Goal: Information Seeking & Learning: Learn about a topic

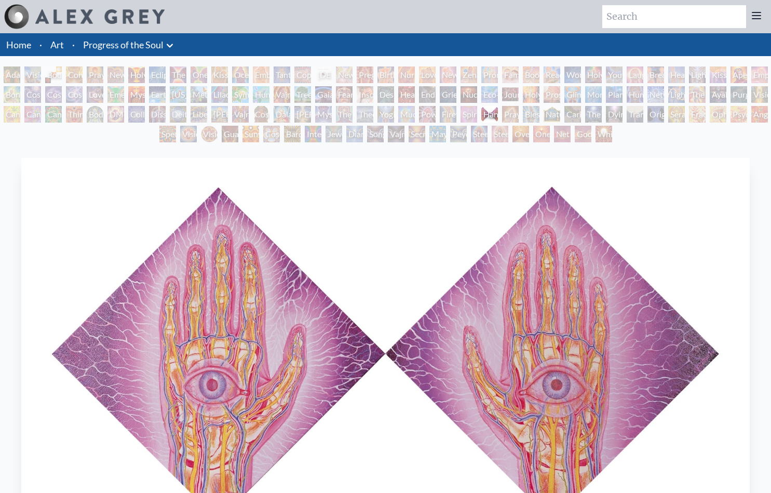
click at [117, 23] on img at bounding box center [99, 16] width 129 height 15
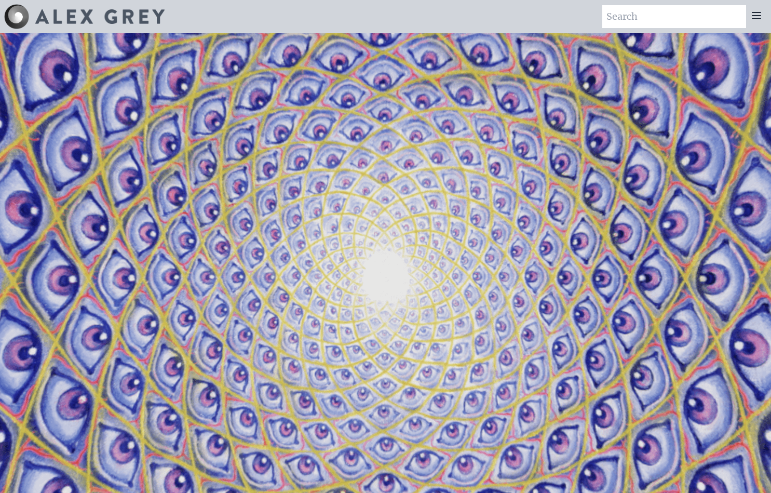
click at [331, 20] on div "Art Writings About" at bounding box center [385, 16] width 771 height 33
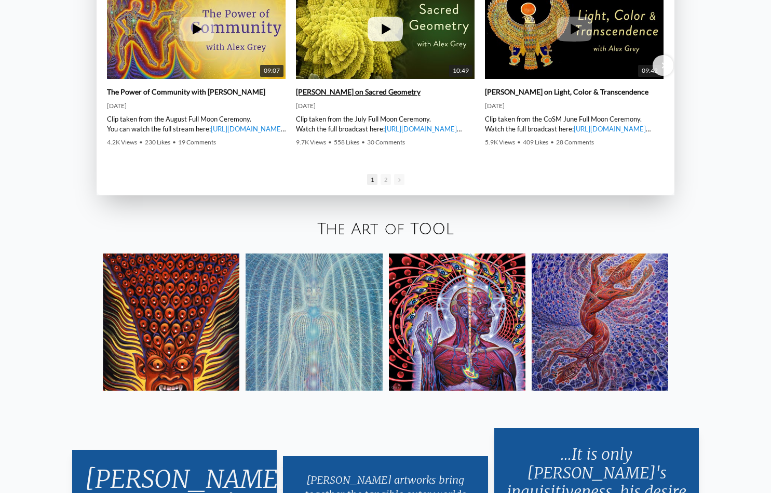
scroll to position [1743, 0]
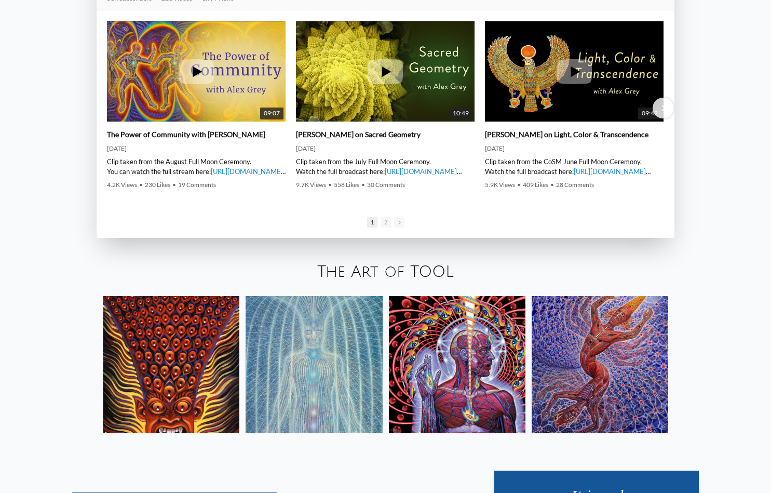
click at [588, 321] on img at bounding box center [600, 364] width 137 height 137
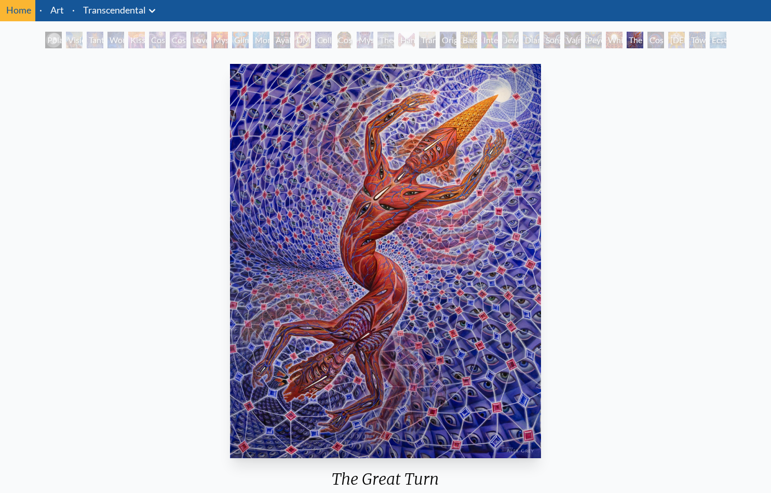
scroll to position [208, 0]
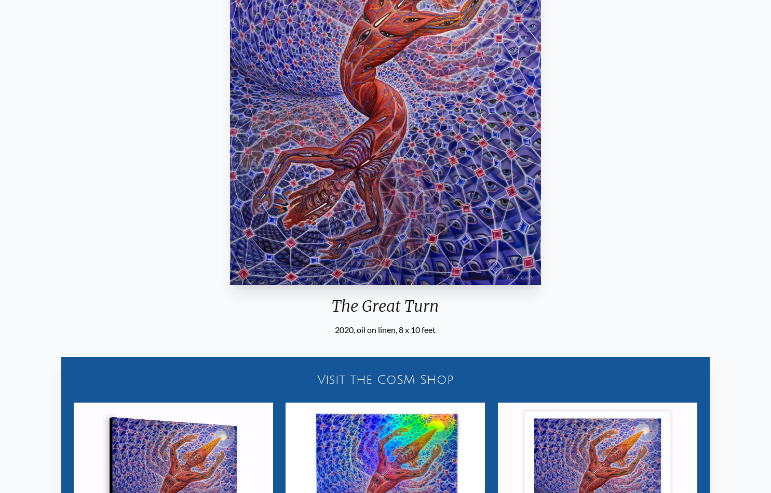
click at [389, 231] on img "29 / 33" at bounding box center [385, 88] width 311 height 394
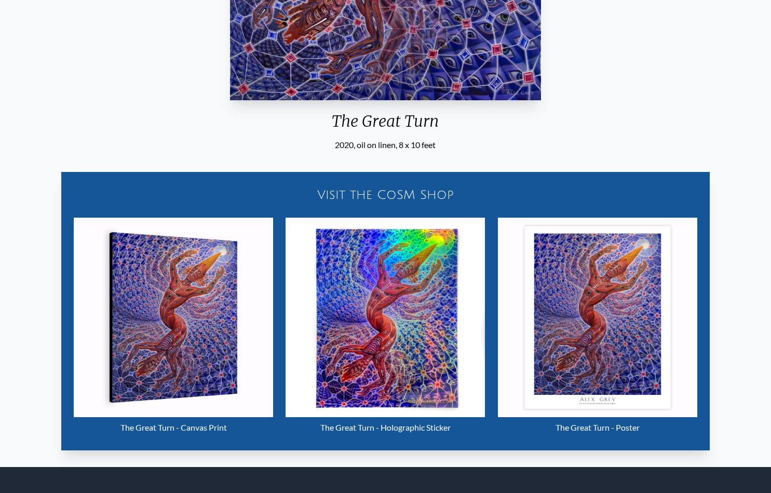
scroll to position [487, 0]
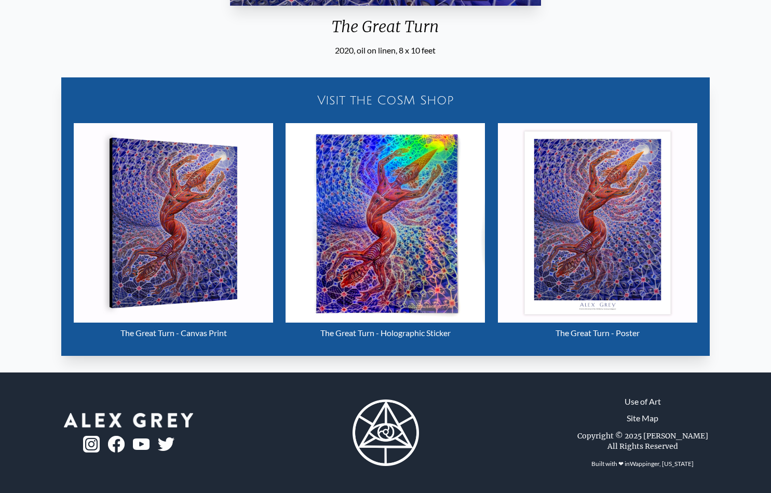
click at [574, 239] on img "29 / 33" at bounding box center [597, 222] width 199 height 199
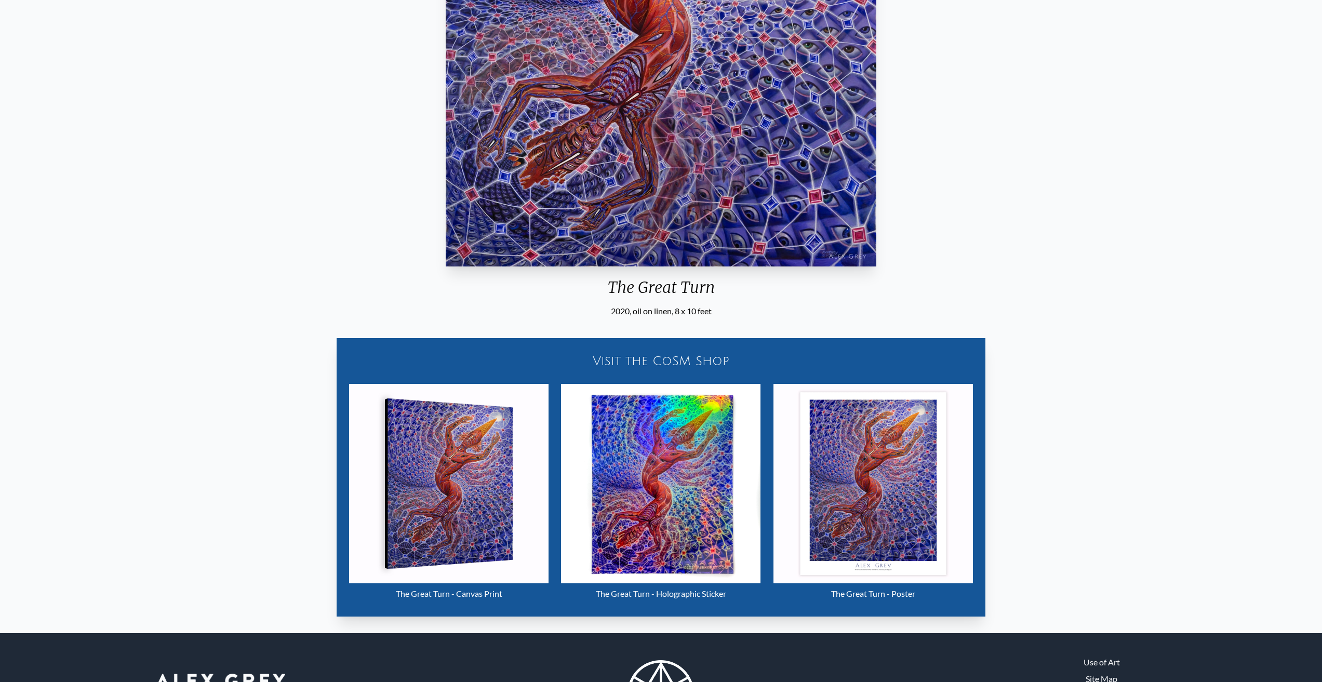
scroll to position [407, 0]
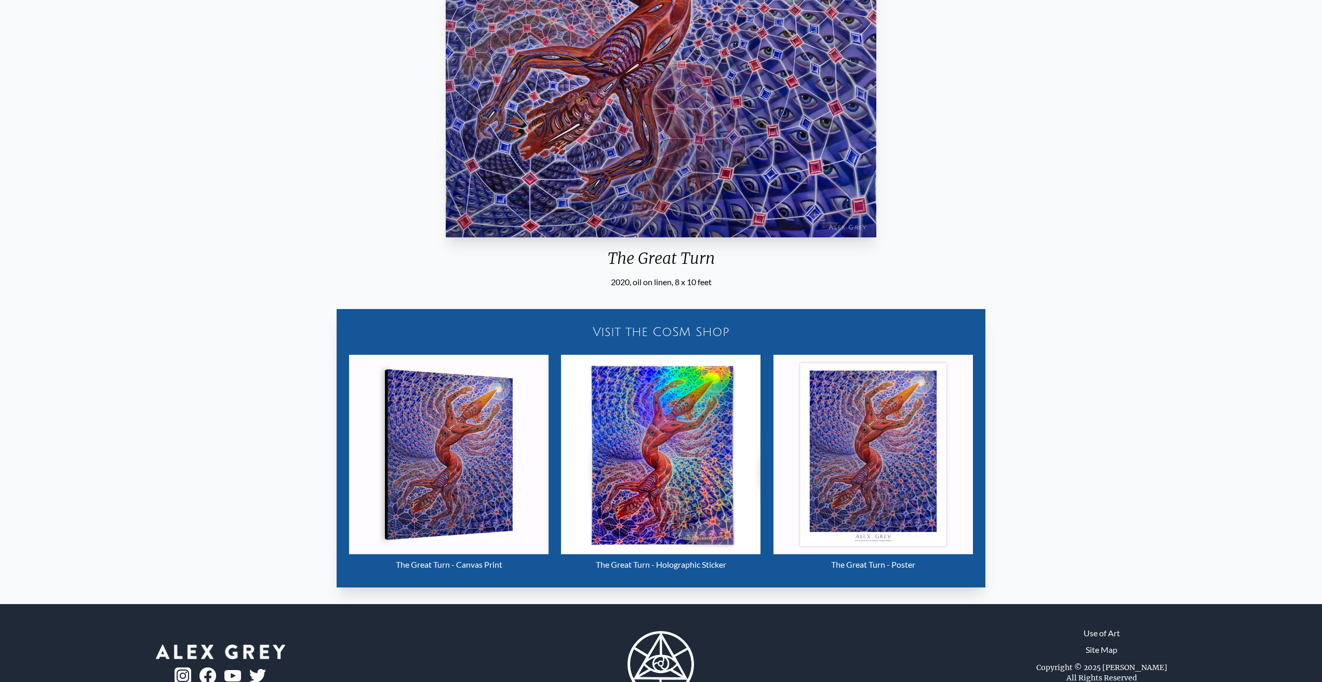
click at [771, 476] on img "29 / 33" at bounding box center [872, 454] width 199 height 199
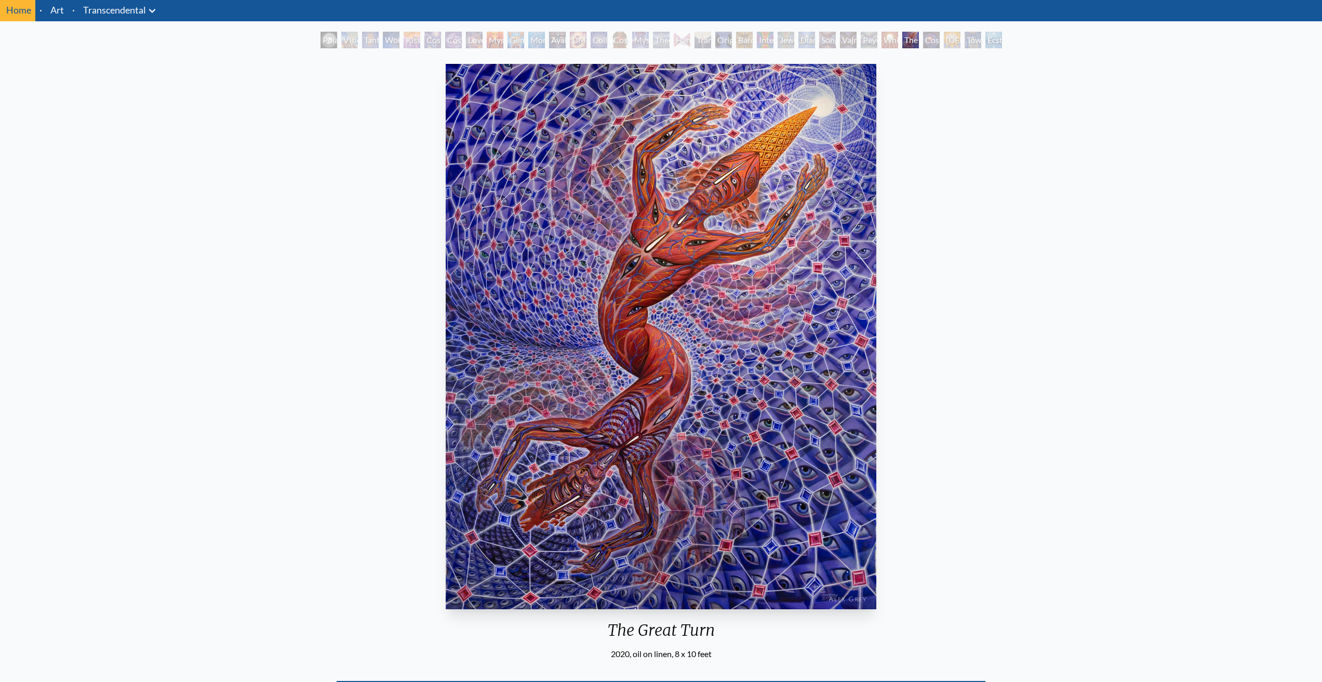
scroll to position [0, 0]
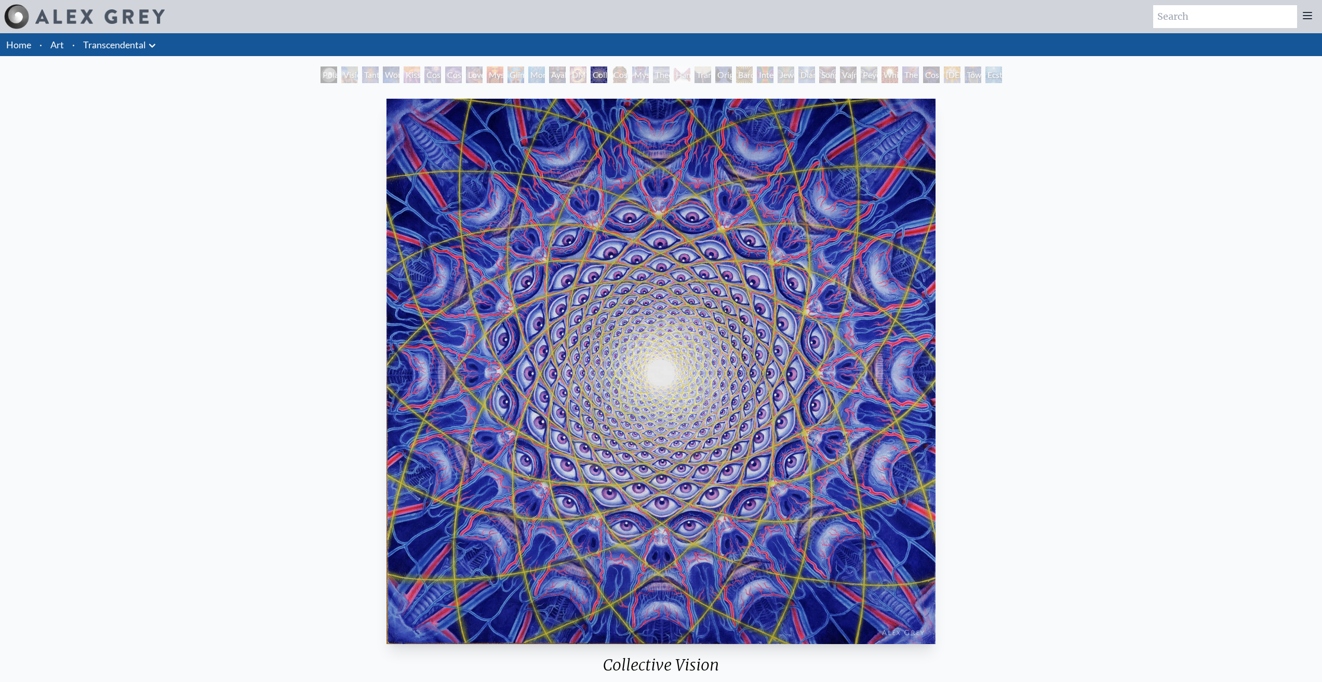
click at [386, 384] on img "14 / 33" at bounding box center [660, 371] width 549 height 545
click at [335, 369] on div "Collective Vision 1995, oil on linen, 38 x 38 in. Visit the CoSM Shop Collectiv…" at bounding box center [660, 549] width 1305 height 908
click at [235, 397] on div "Collective Vision 1995, oil on linen, 38 x 38 in. Visit the CoSM Shop Collectiv…" at bounding box center [660, 549] width 1305 height 908
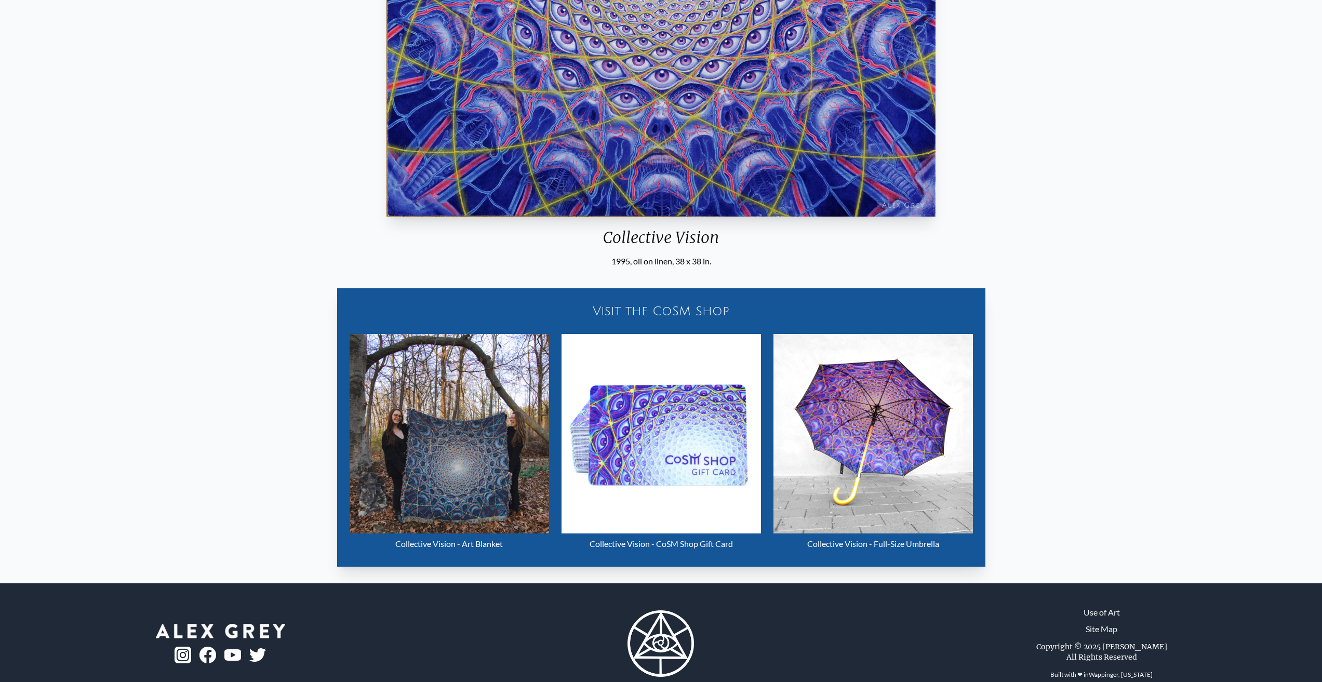
scroll to position [449, 0]
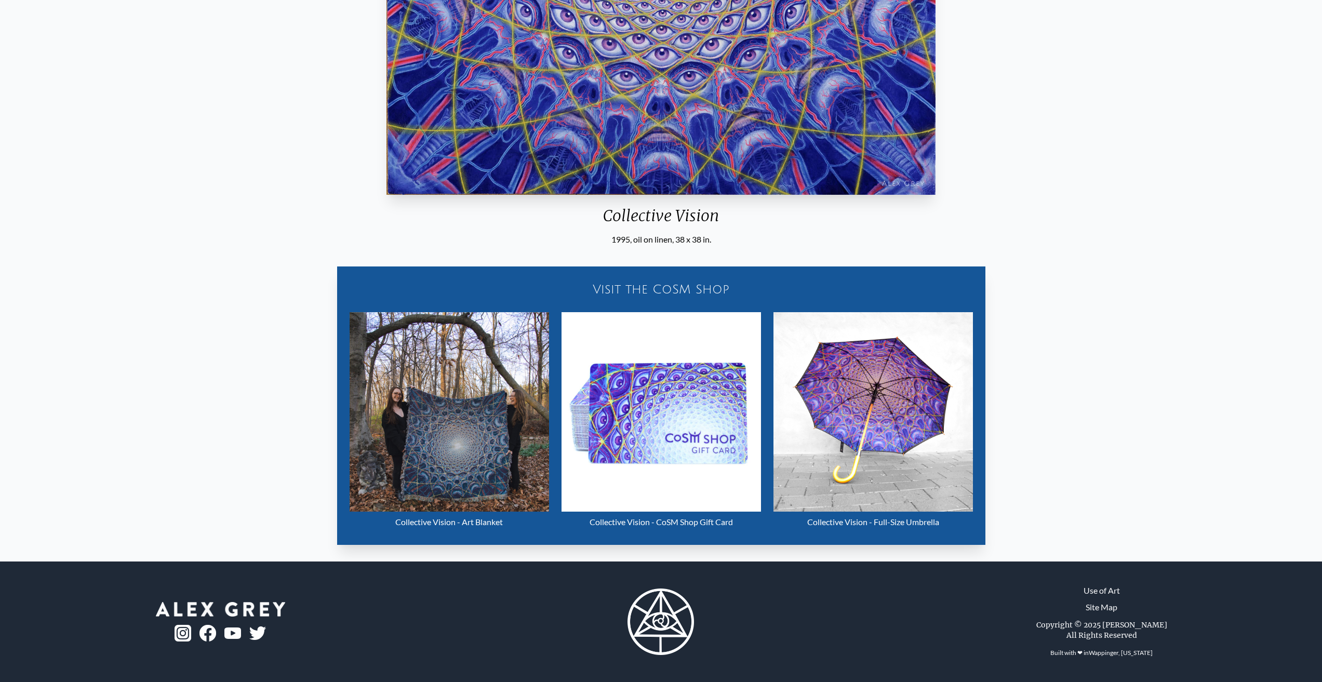
click at [475, 492] on div "Collective Vision - Art Blanket" at bounding box center [448, 521] width 199 height 21
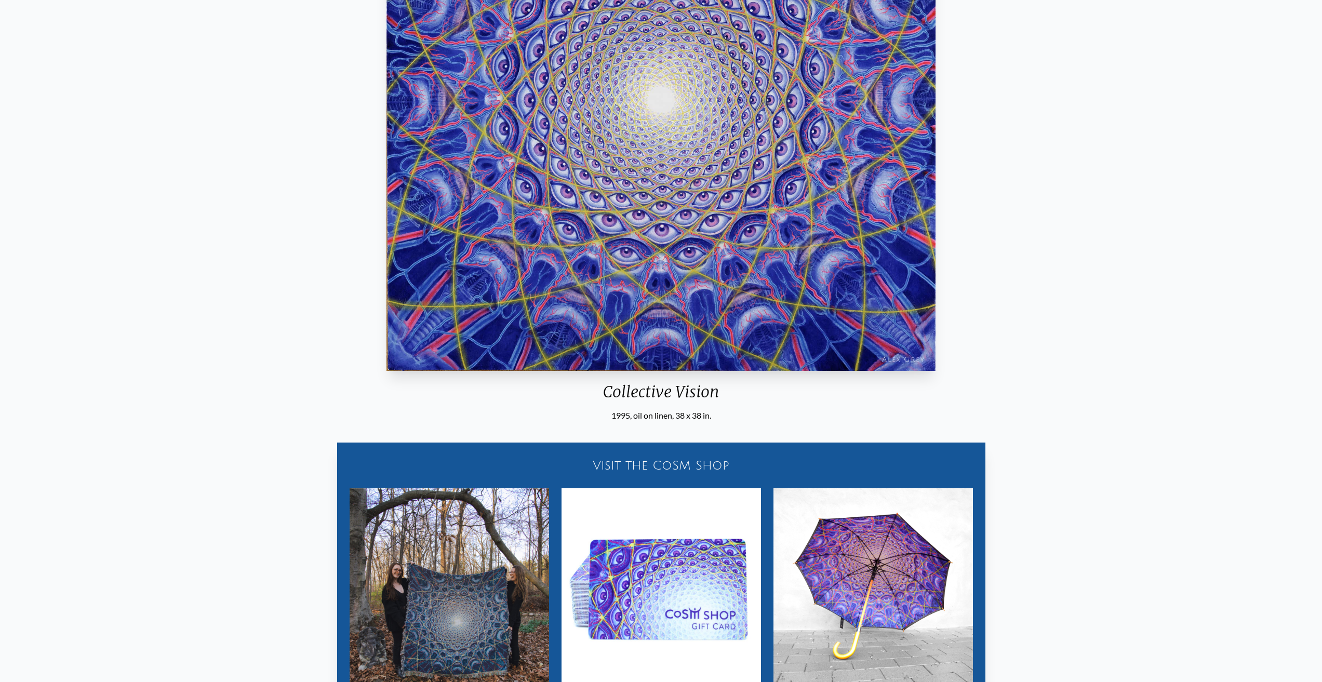
scroll to position [0, 0]
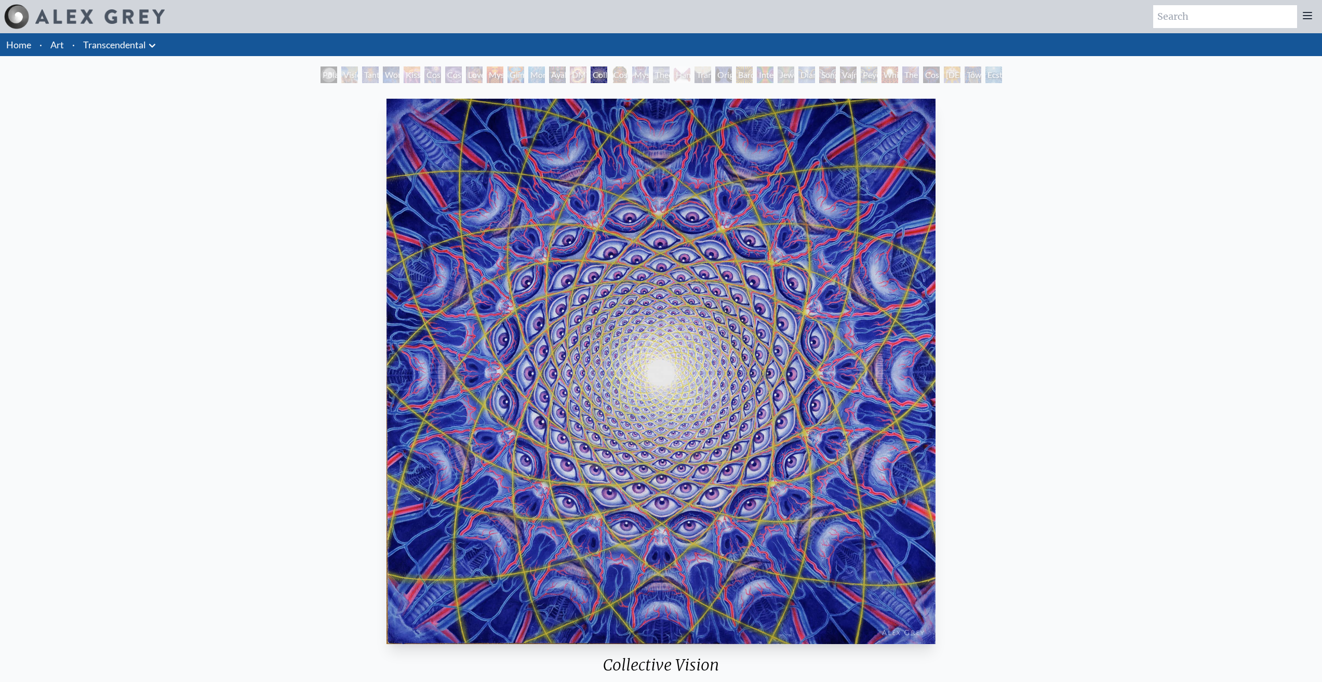
click at [52, 4] on div "Art Writings About" at bounding box center [661, 16] width 1322 height 33
click at [134, 24] on div at bounding box center [84, 16] width 160 height 25
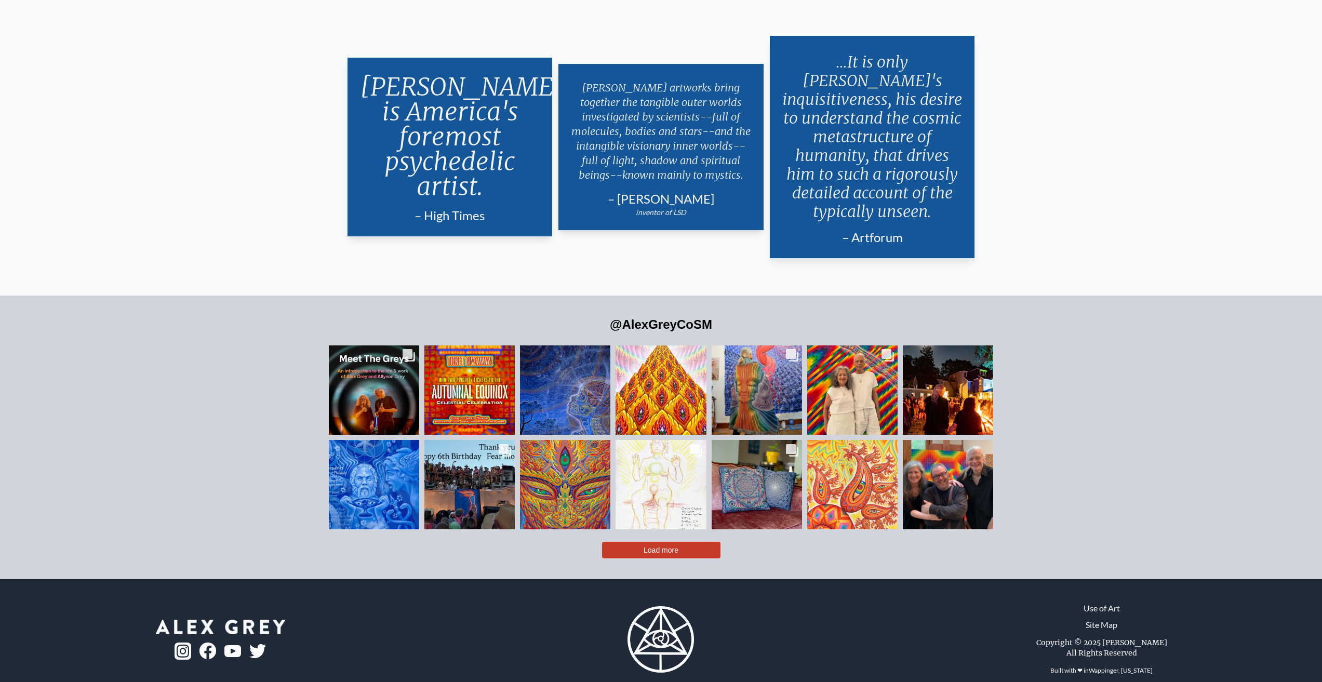
scroll to position [2427, 0]
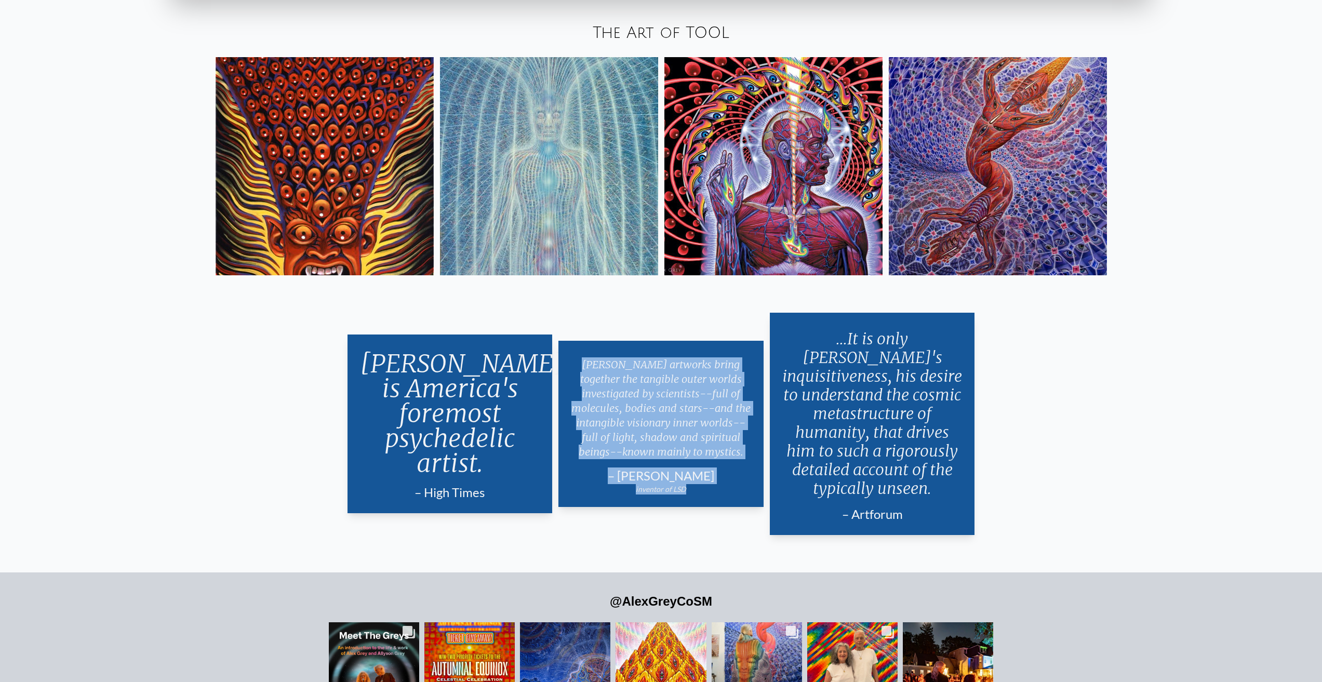
drag, startPoint x: 723, startPoint y: 493, endPoint x: 556, endPoint y: 347, distance: 221.9
click at [556, 347] on div "Alex Grey is America's foremost psychedelic artist. – High Times Length: 59 Ale…" at bounding box center [661, 423] width 640 height 235
click at [630, 313] on div "Alex Grey is America's foremost psychedelic artist. – High Times Length: 59 Ale…" at bounding box center [661, 423] width 640 height 235
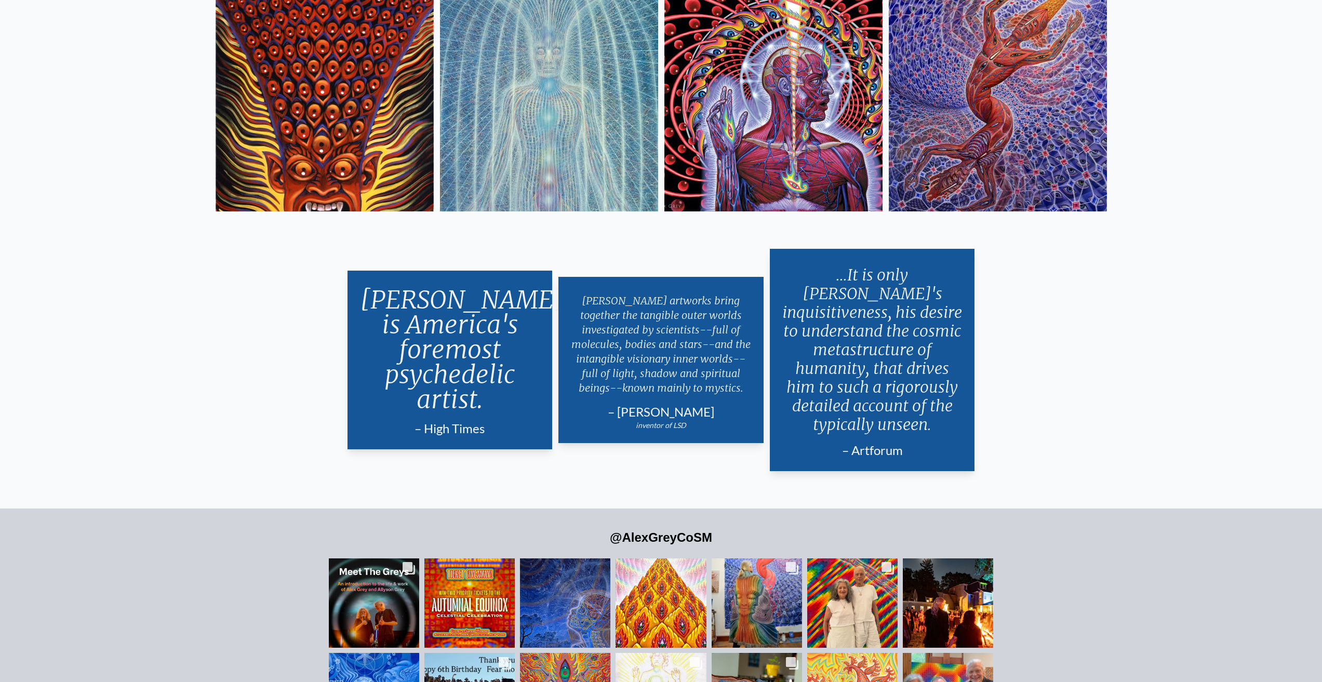
scroll to position [2506, 0]
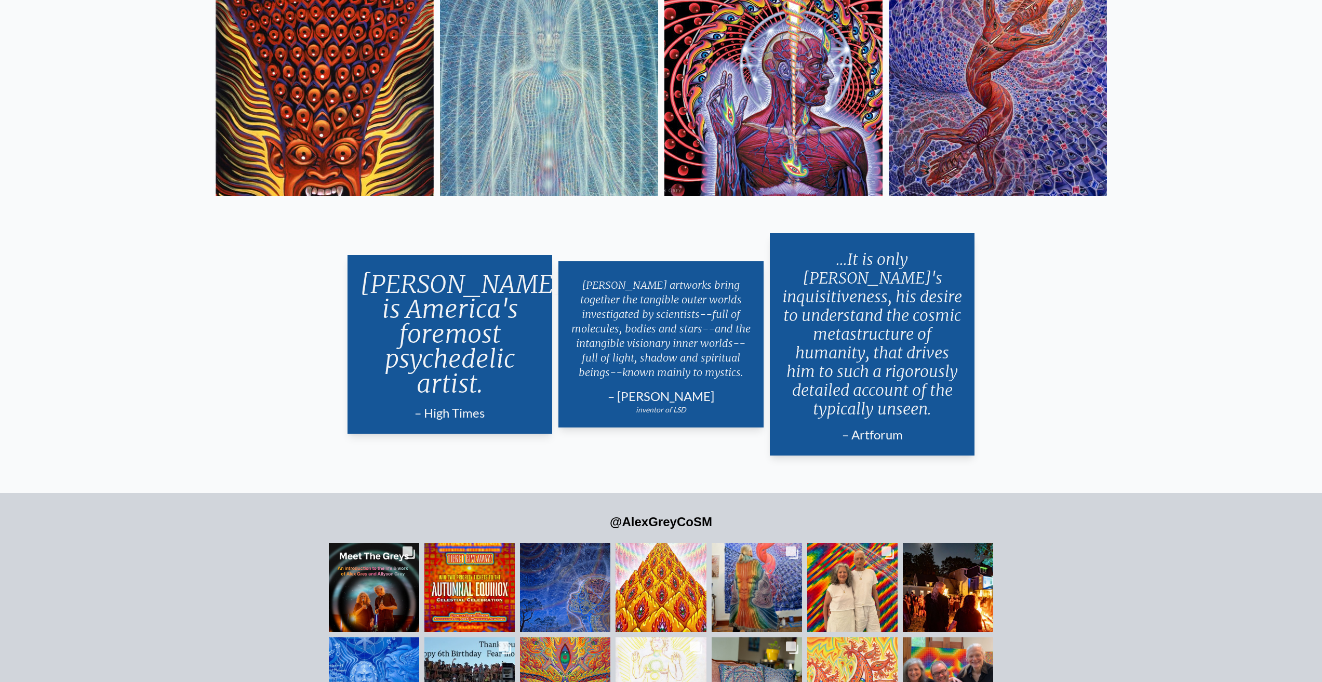
drag, startPoint x: 688, startPoint y: 389, endPoint x: 621, endPoint y: 386, distance: 67.6
click at [621, 388] on div "– Albert Hofmann" at bounding box center [661, 396] width 180 height 17
click at [737, 405] on div "inventor of LSD" at bounding box center [661, 410] width 180 height 10
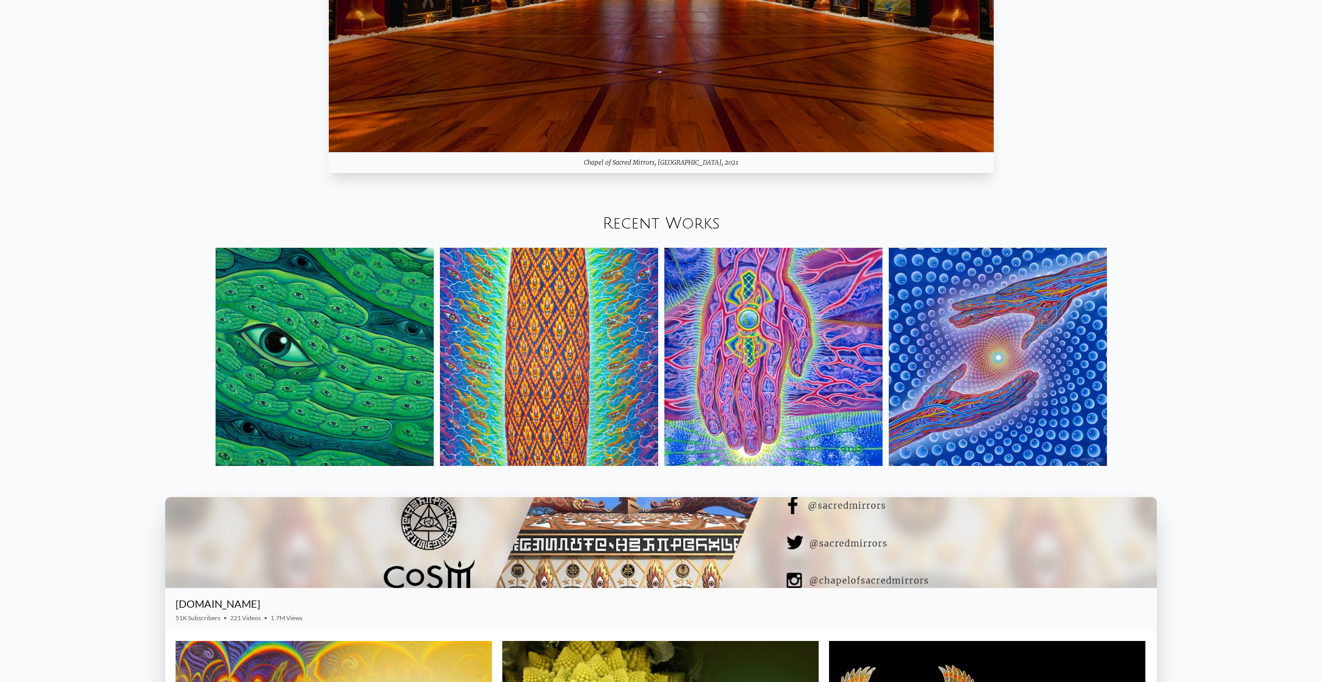
scroll to position [1467, 0]
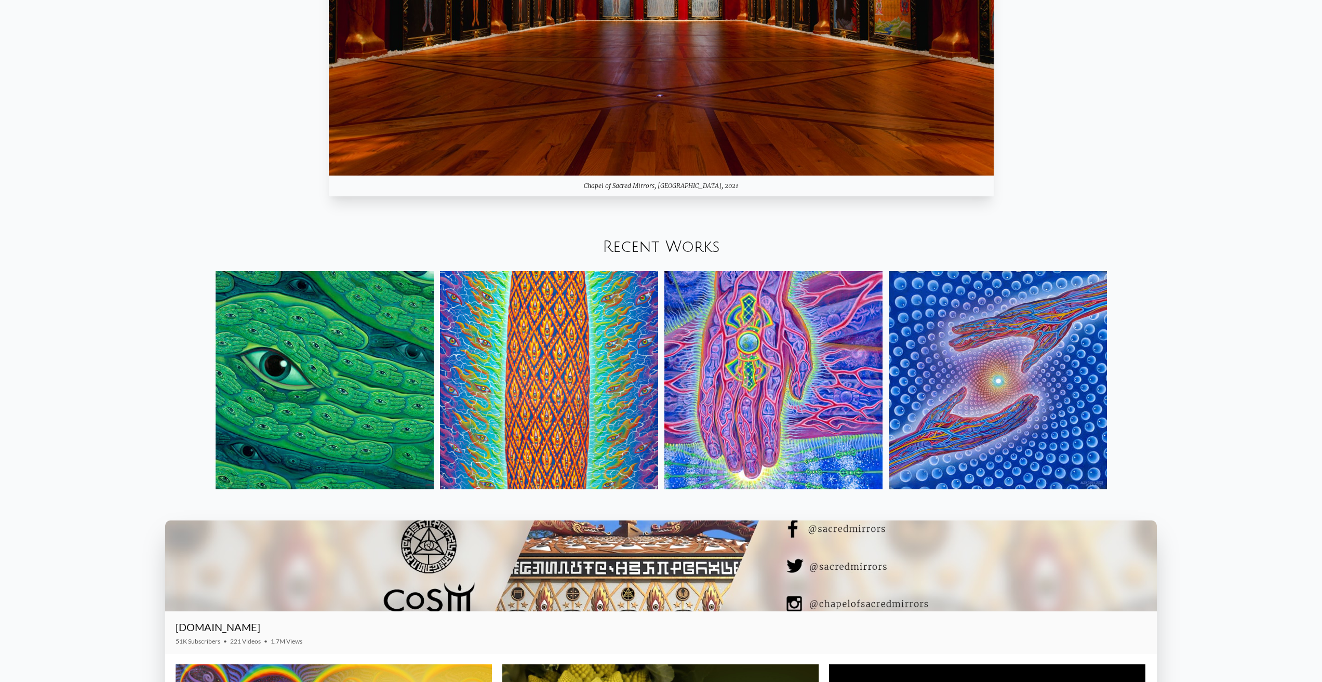
click at [369, 321] on img at bounding box center [324, 380] width 218 height 218
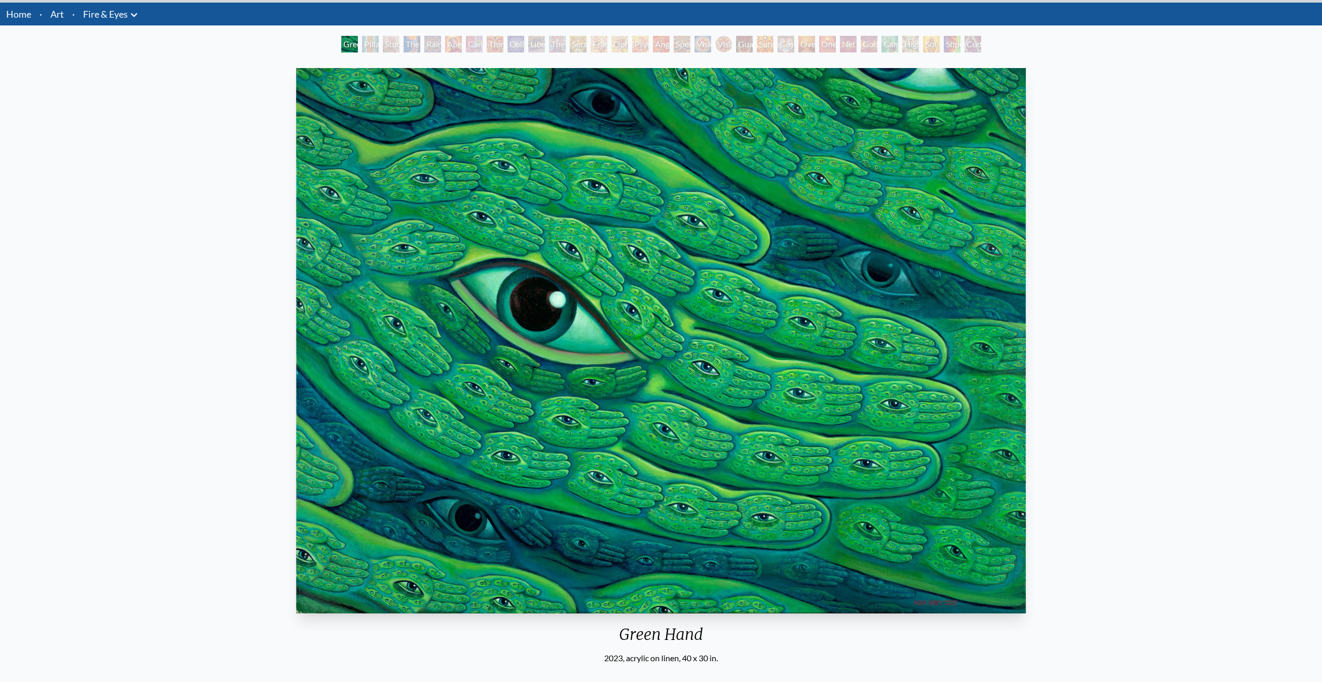
scroll to position [139, 0]
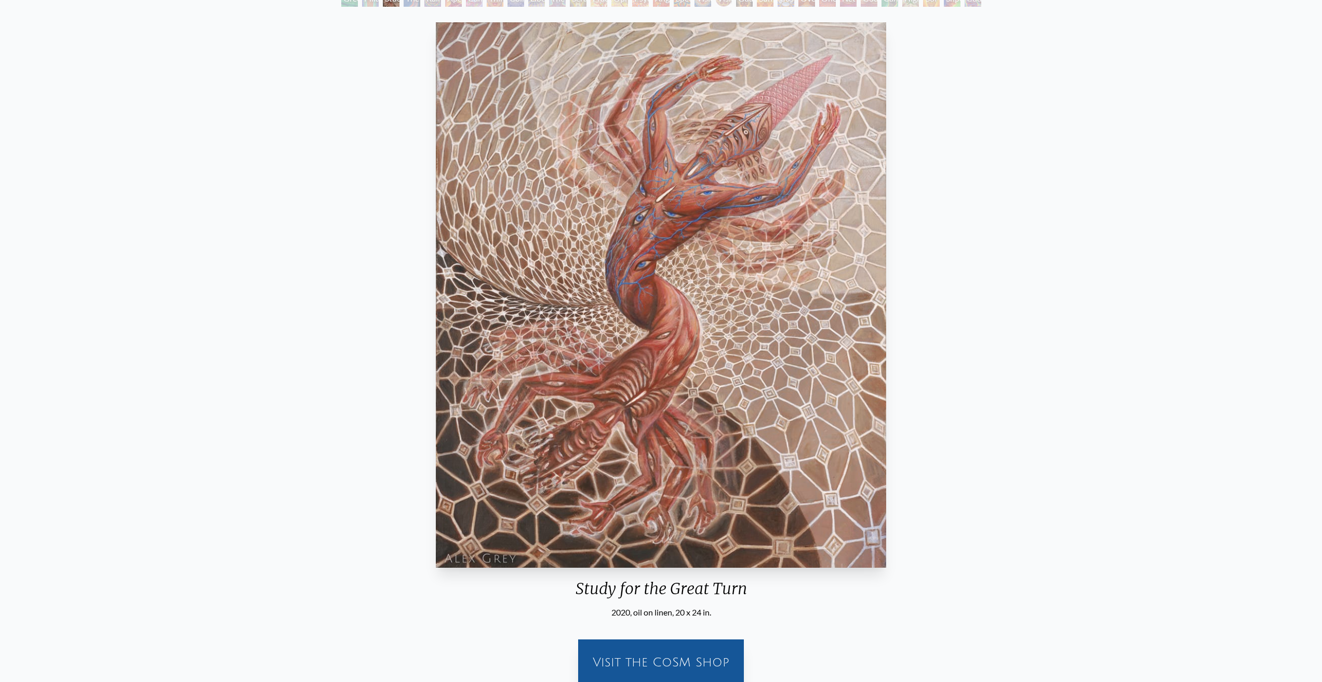
scroll to position [69, 0]
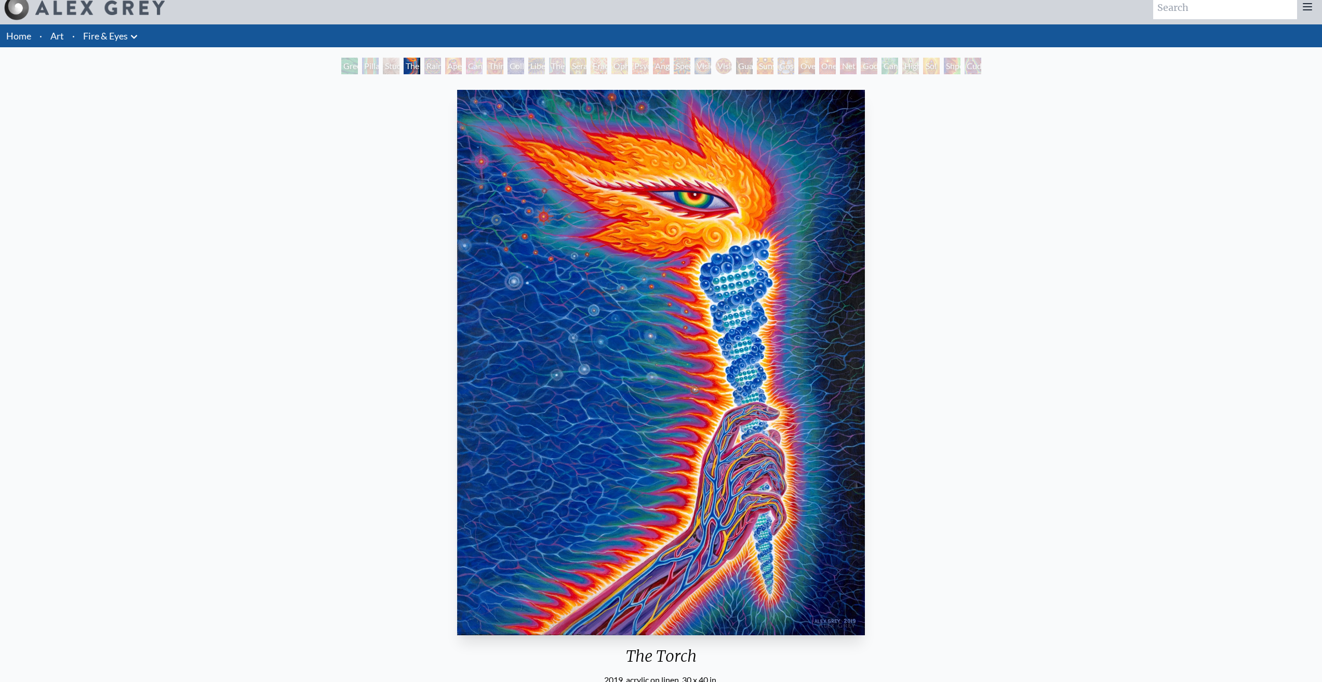
scroll to position [5, 0]
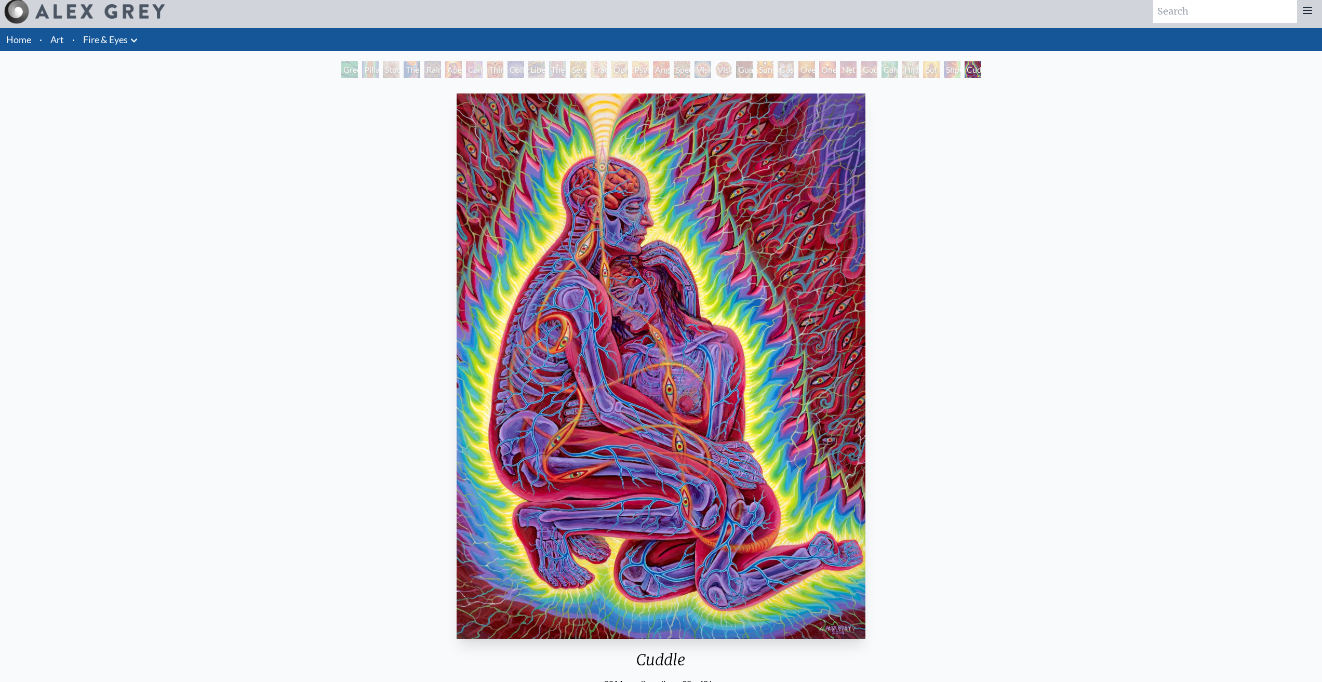
click at [138, 48] on div "Home · Art · Fire & Eyes Anatomical Drawings" at bounding box center [661, 400] width 1322 height 745
click at [138, 47] on li "Fire & Eyes Anatomical Drawings" at bounding box center [111, 39] width 65 height 23
click at [148, 39] on div "Home · Art · Fire & Eyes Anatomical Drawings" at bounding box center [661, 39] width 1322 height 23
click at [140, 41] on icon at bounding box center [134, 40] width 12 height 12
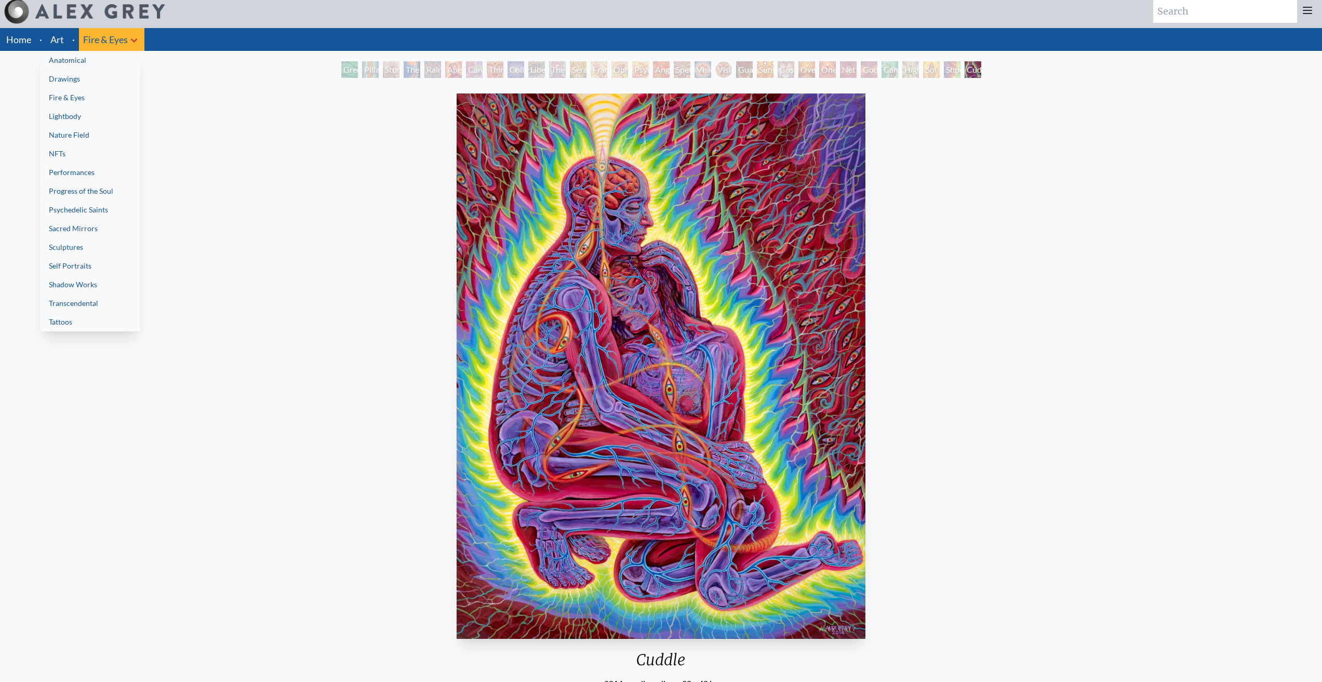
click at [96, 113] on link "Lightbody" at bounding box center [91, 116] width 100 height 19
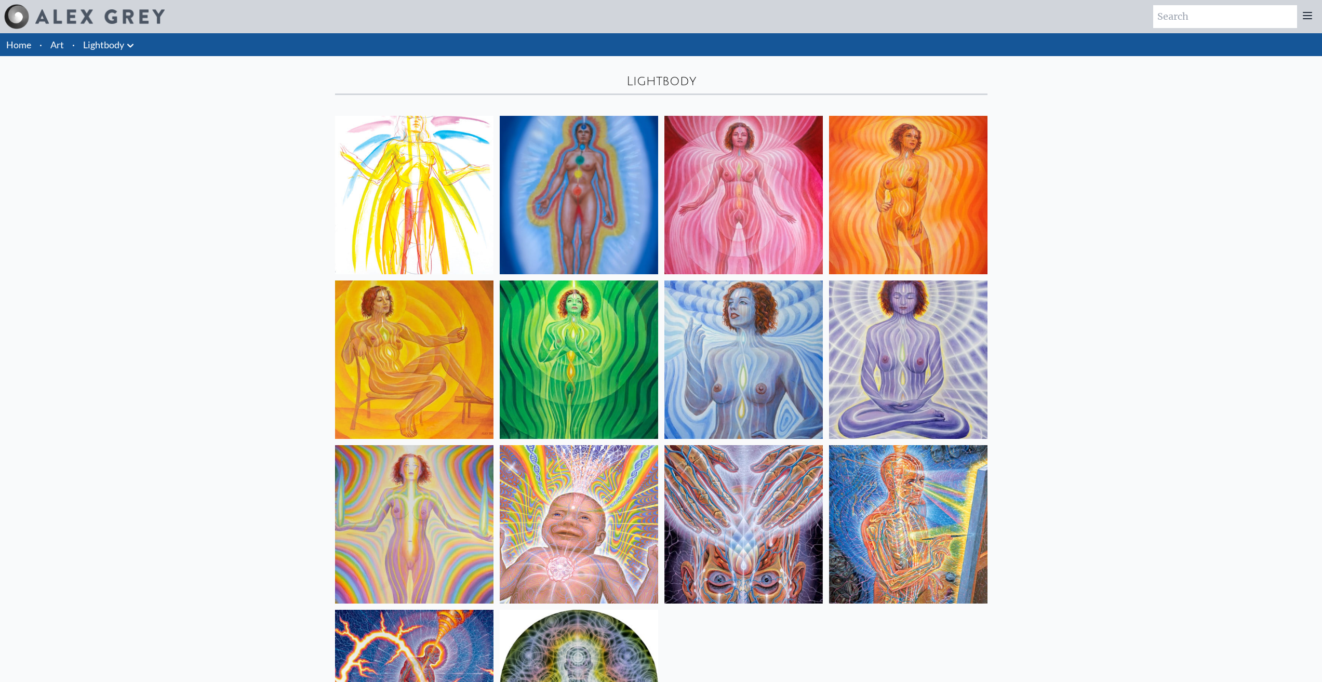
click at [132, 46] on icon at bounding box center [130, 45] width 12 height 12
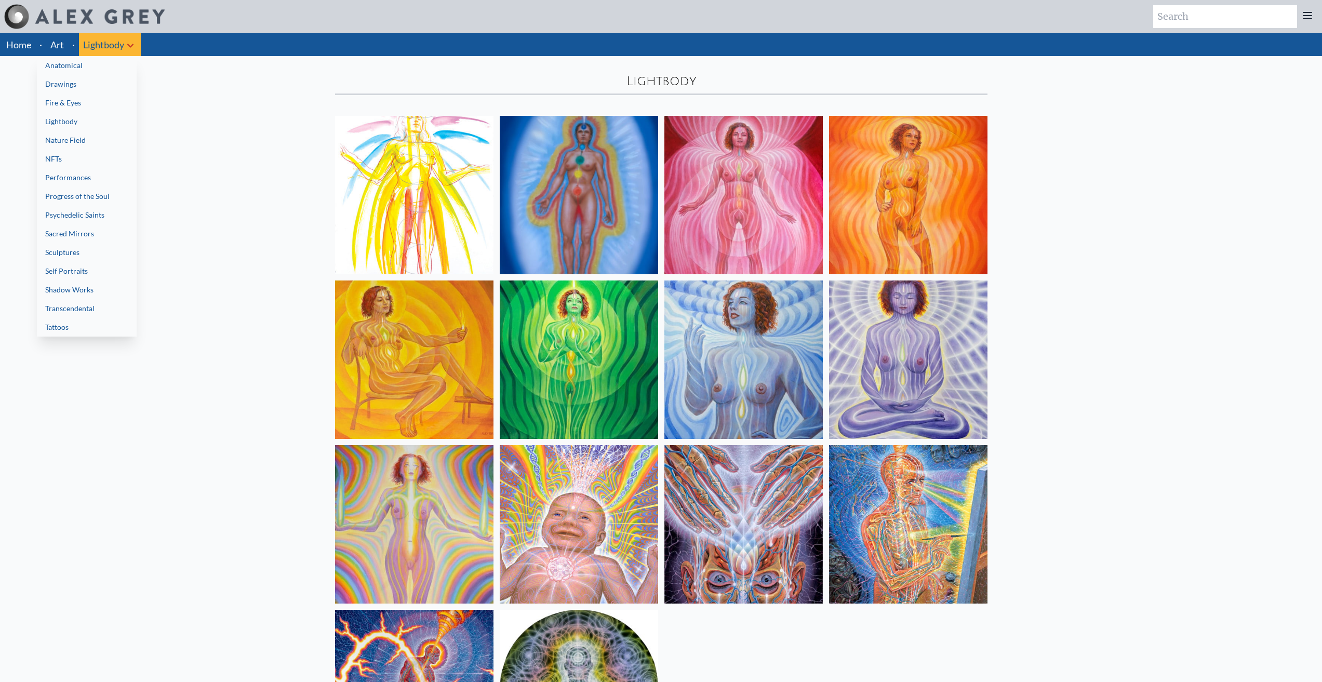
click at [73, 217] on link "Psychedelic Saints" at bounding box center [87, 215] width 100 height 19
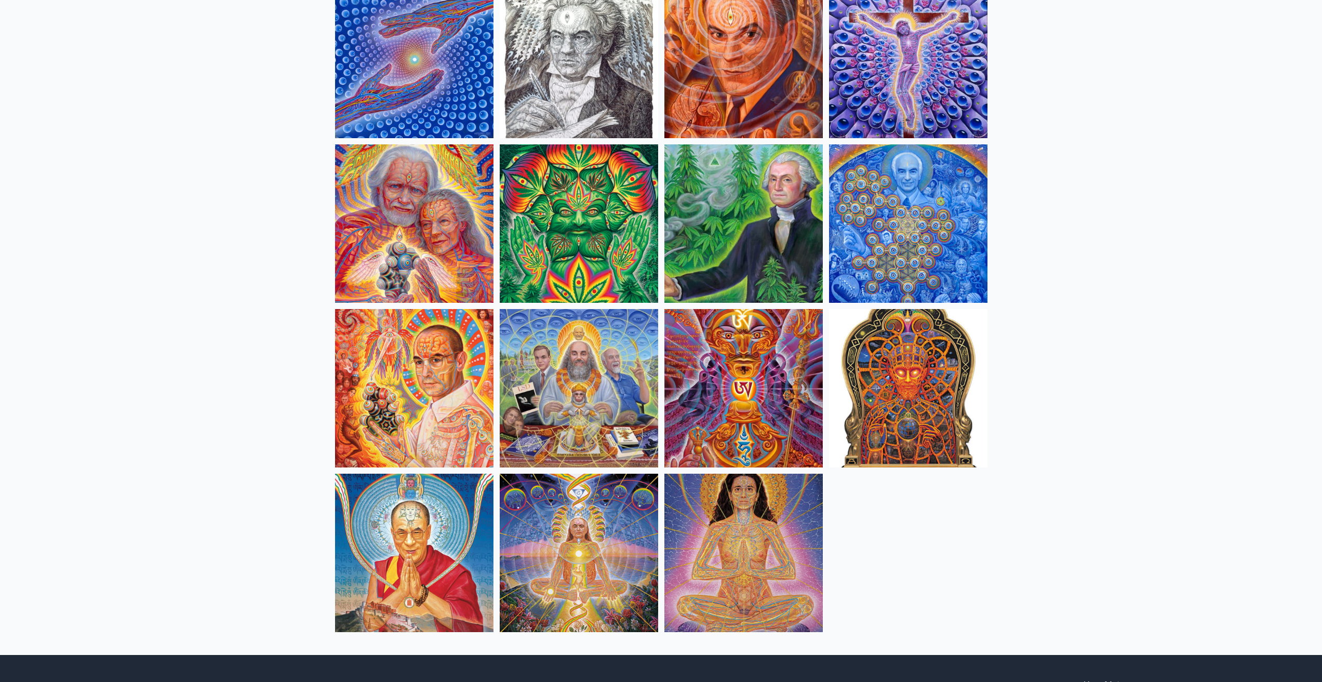
scroll to position [139, 0]
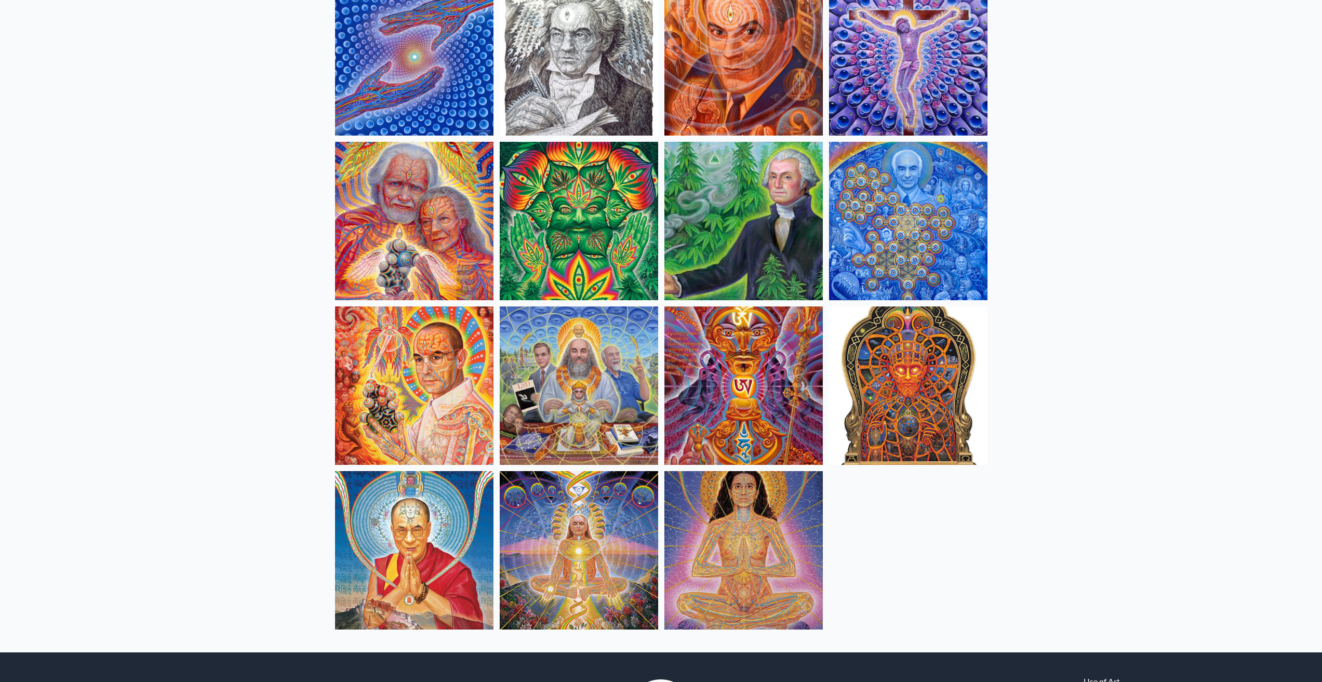
click at [702, 206] on img at bounding box center [743, 221] width 158 height 158
click at [555, 372] on img at bounding box center [579, 385] width 158 height 158
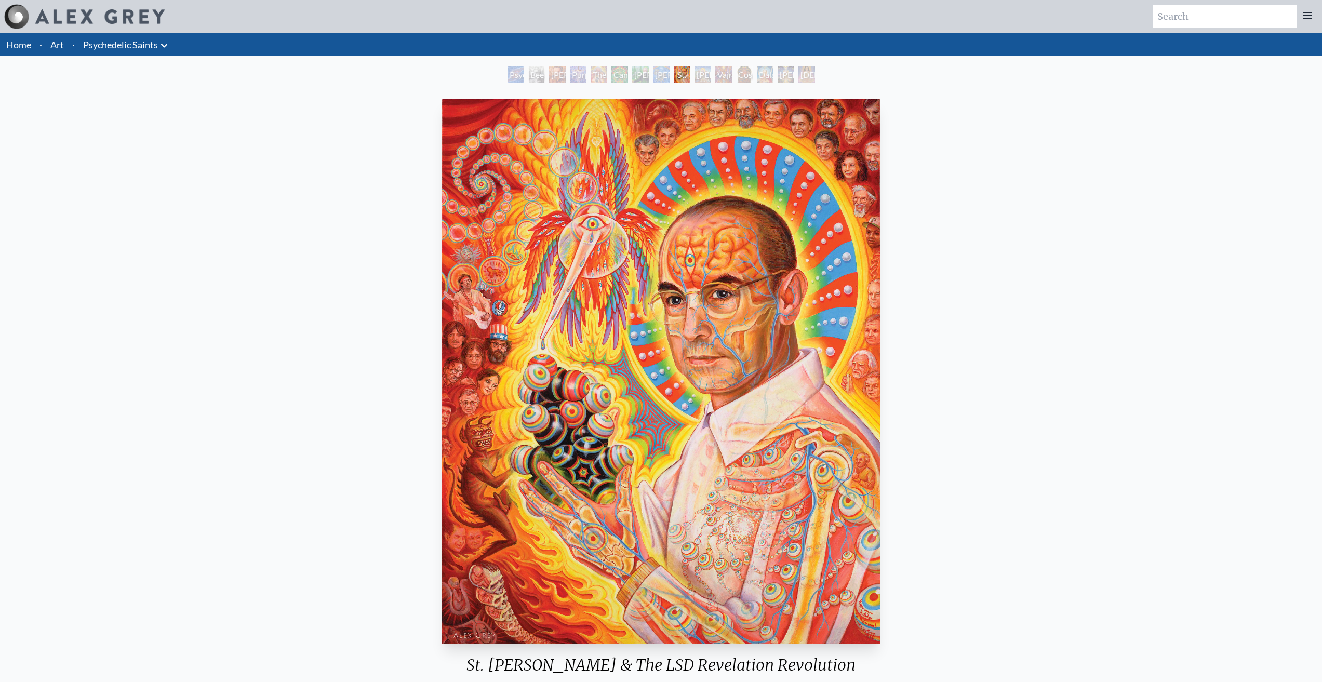
click at [162, 41] on icon at bounding box center [164, 45] width 12 height 12
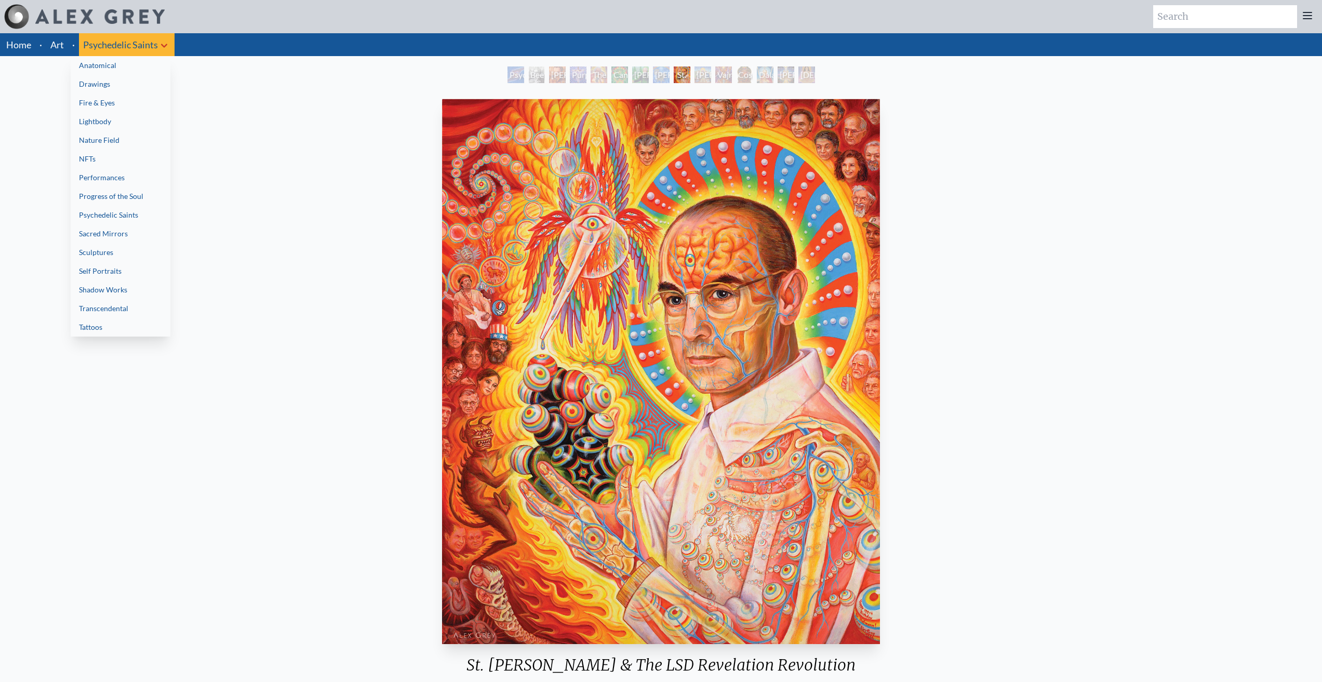
click at [123, 129] on link "Lightbody" at bounding box center [121, 121] width 100 height 19
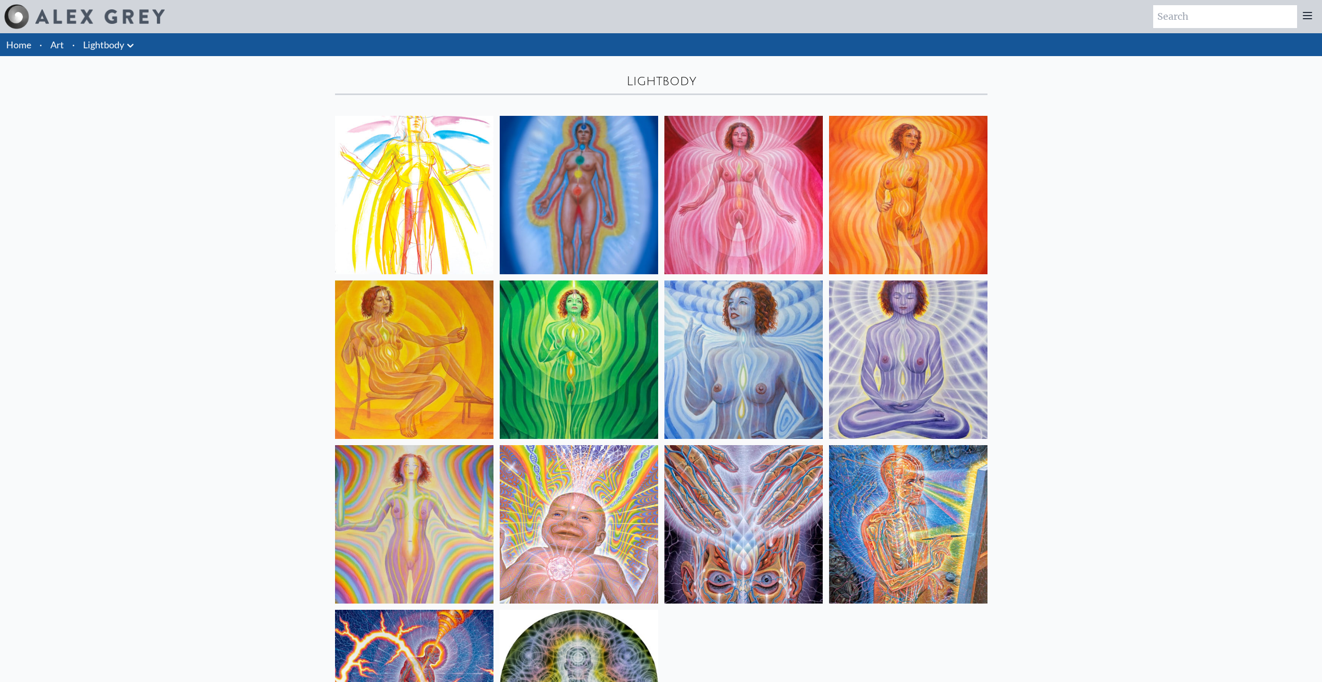
click at [138, 48] on li "Lightbody Anatomical Drawings" at bounding box center [110, 44] width 62 height 23
click at [125, 49] on icon at bounding box center [130, 45] width 12 height 12
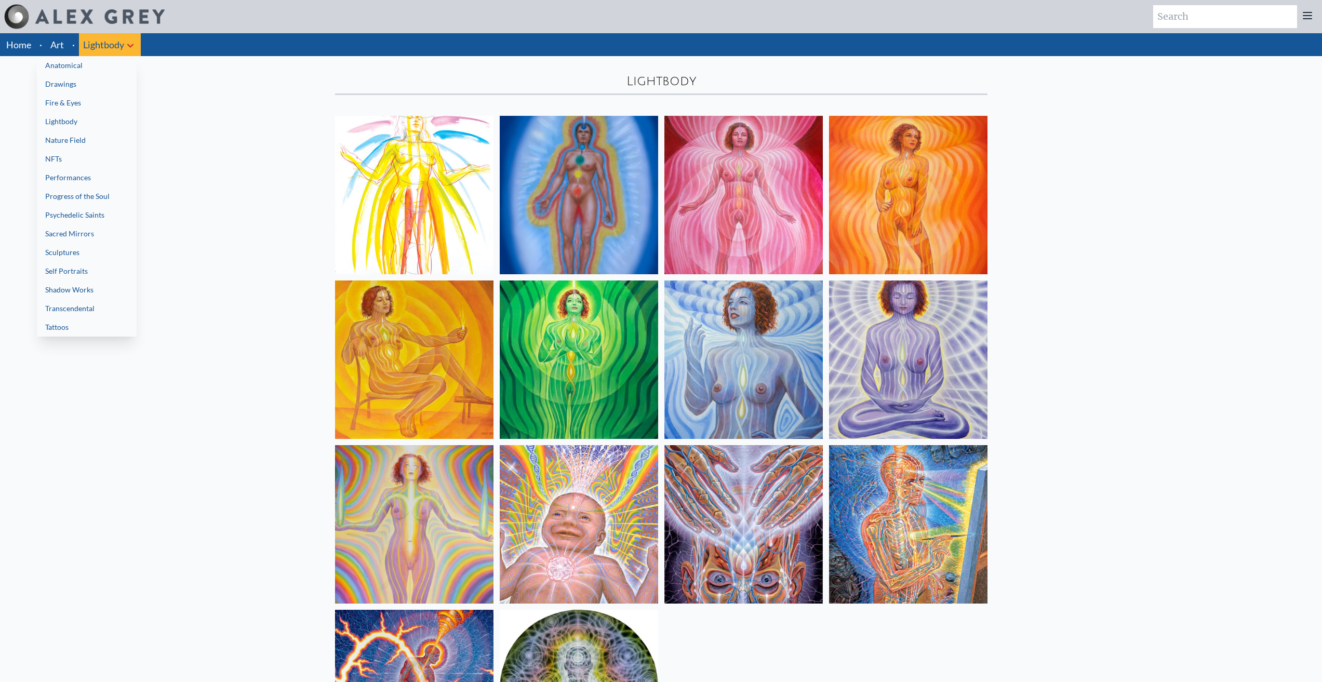
click at [75, 137] on link "Nature Field" at bounding box center [87, 140] width 100 height 19
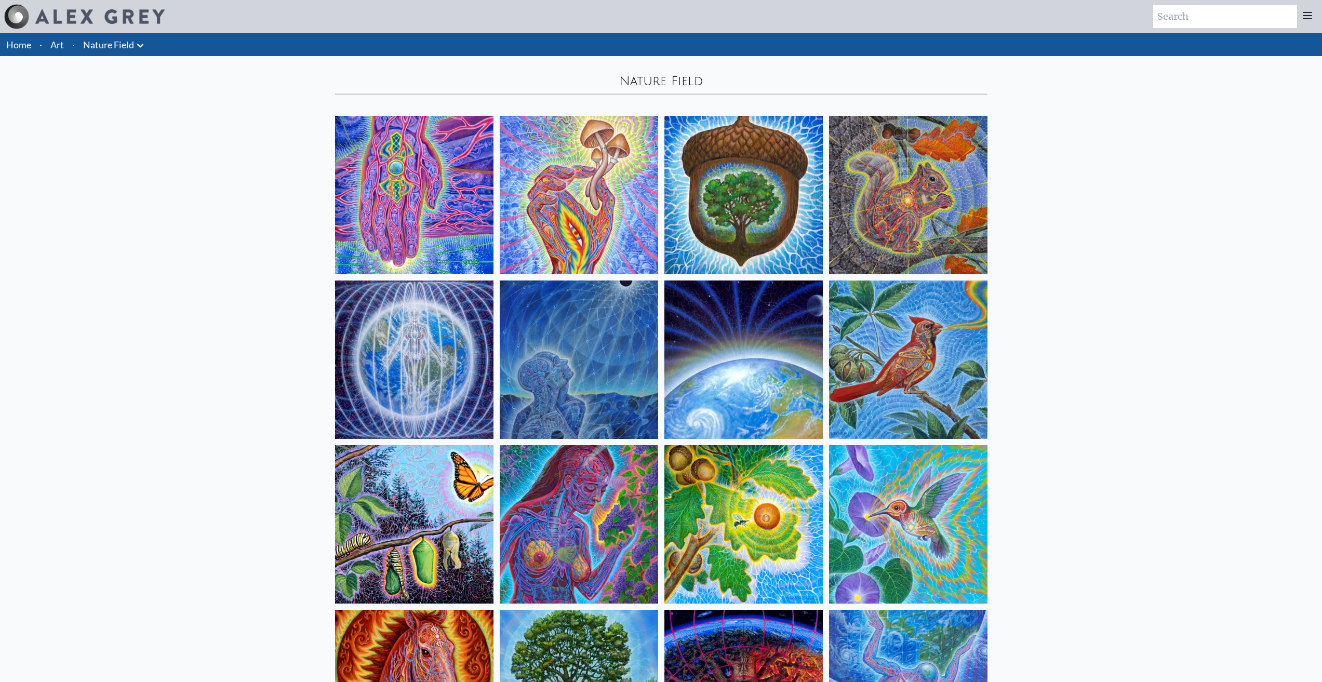
click at [331, 177] on div at bounding box center [661, 607] width 665 height 994
click at [143, 46] on icon at bounding box center [140, 45] width 12 height 12
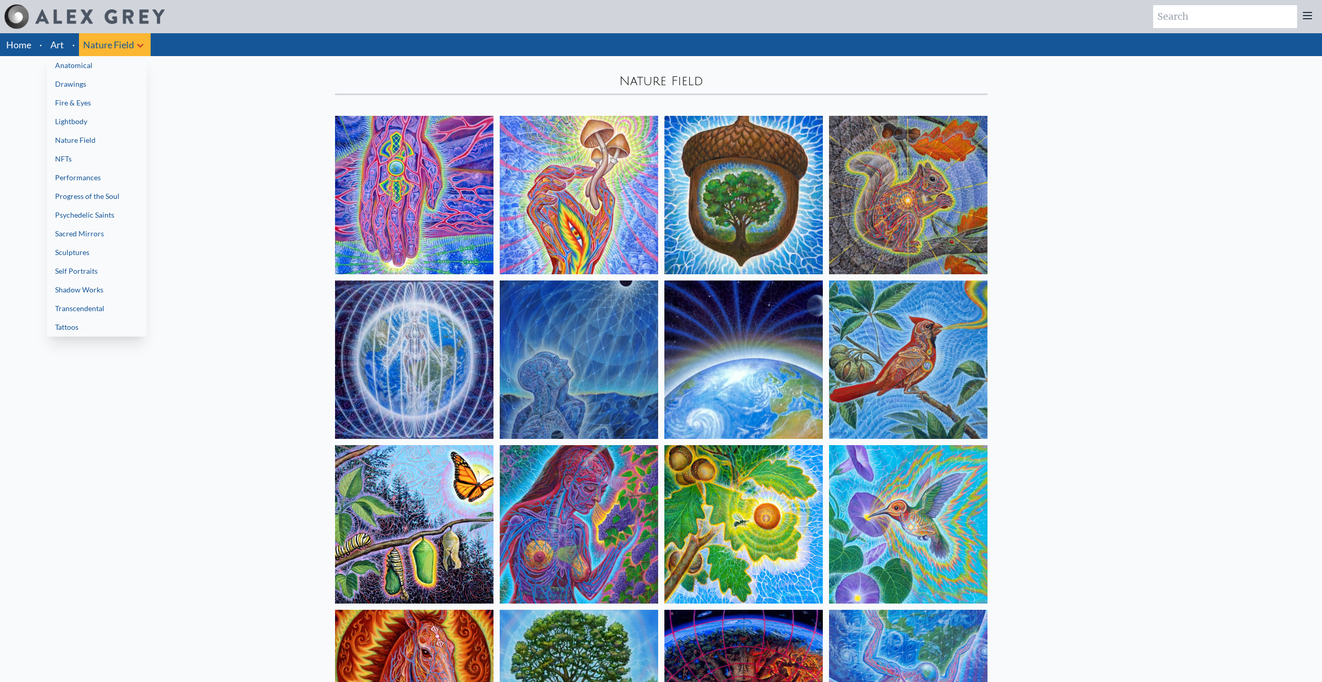
click at [104, 219] on link "Psychedelic Saints" at bounding box center [97, 215] width 100 height 19
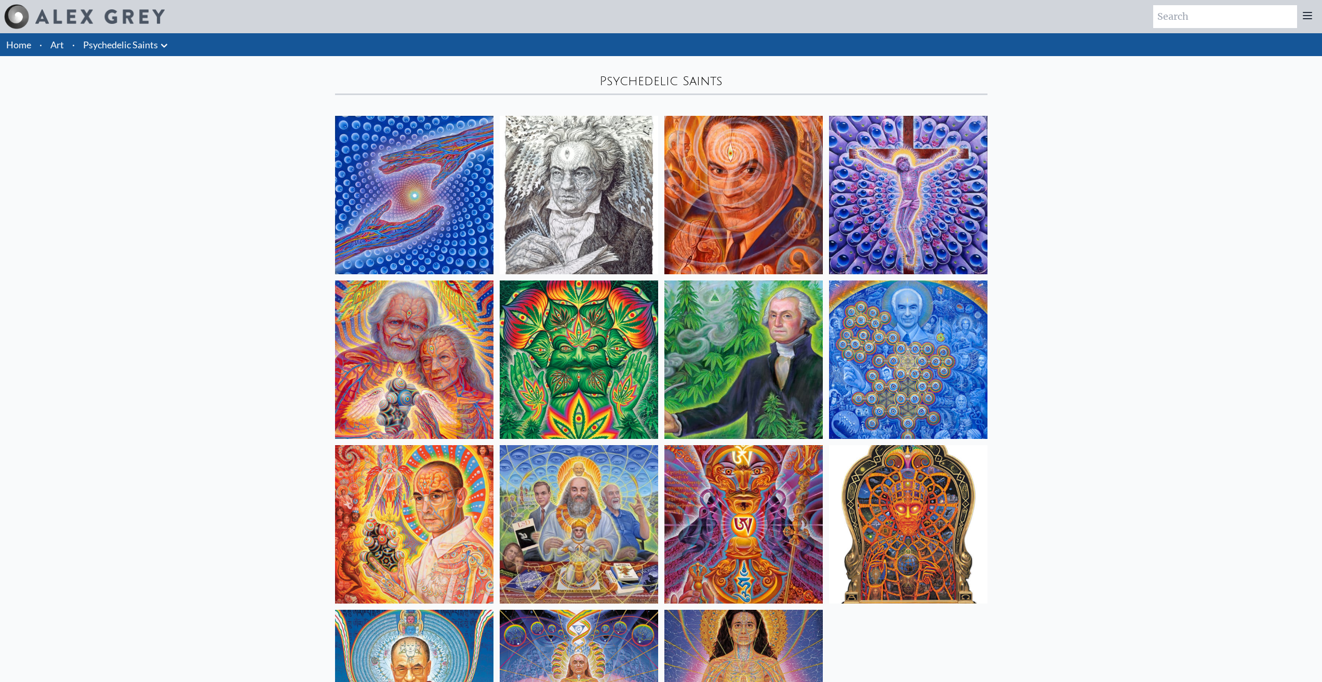
click at [148, 43] on link "Psychedelic Saints" at bounding box center [120, 44] width 75 height 15
click at [163, 39] on button at bounding box center [164, 44] width 12 height 15
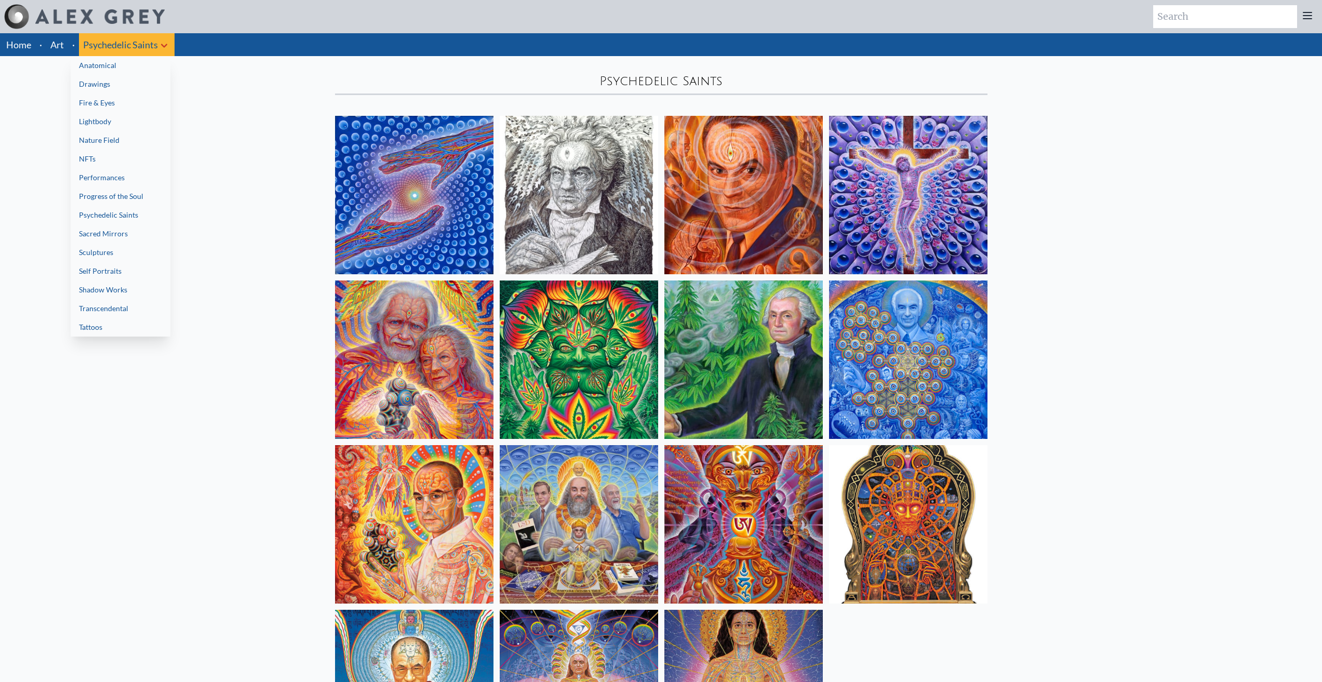
click at [114, 304] on link "Transcendental" at bounding box center [121, 308] width 100 height 19
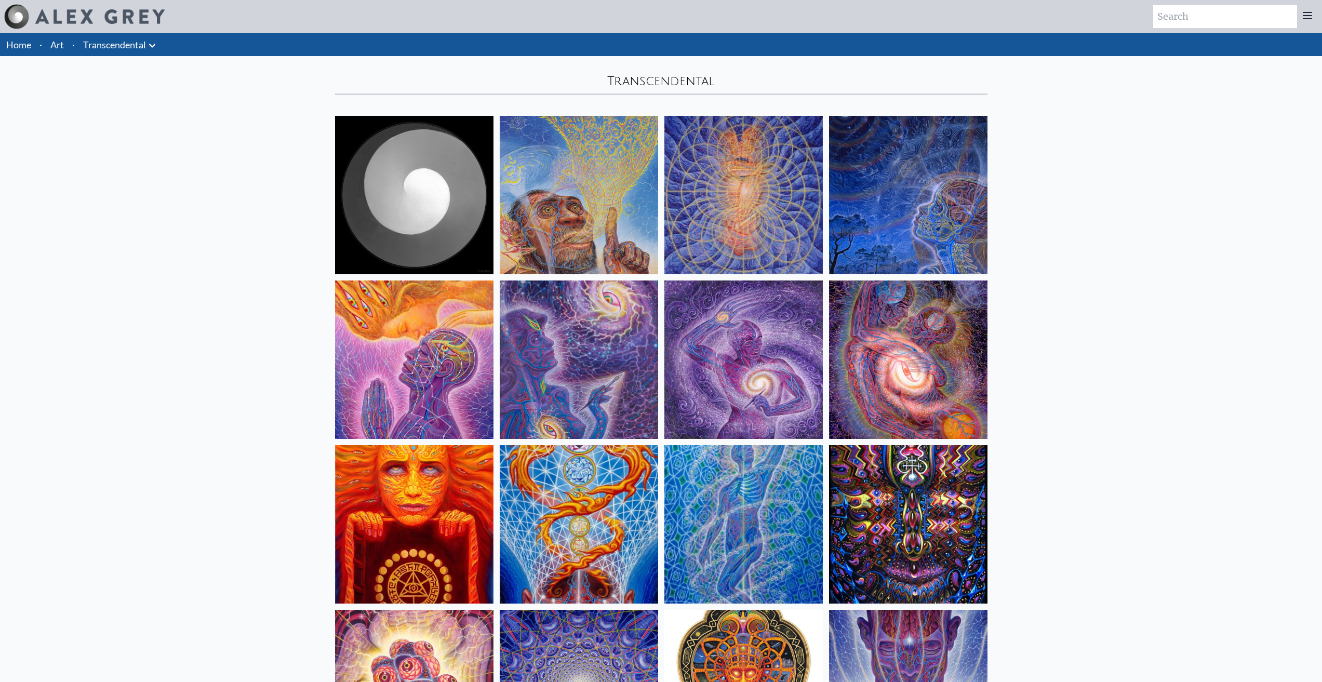
click at [503, 188] on img at bounding box center [579, 195] width 158 height 158
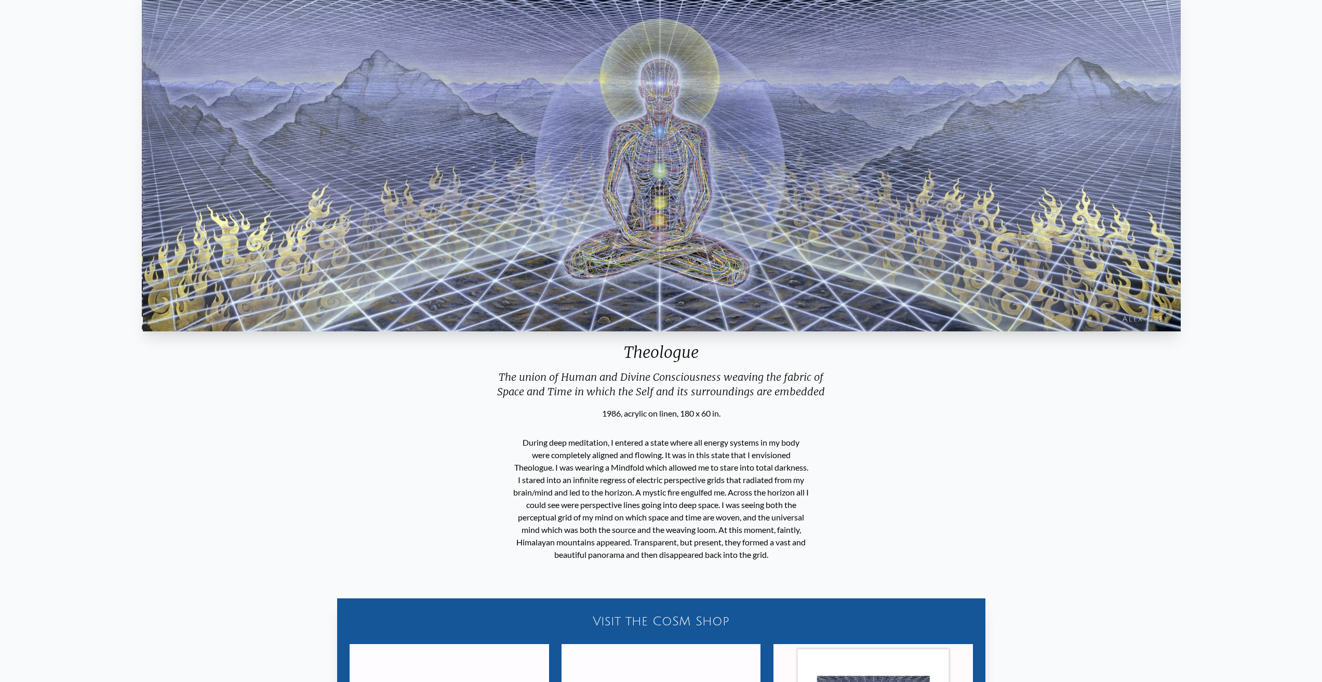
scroll to position [139, 0]
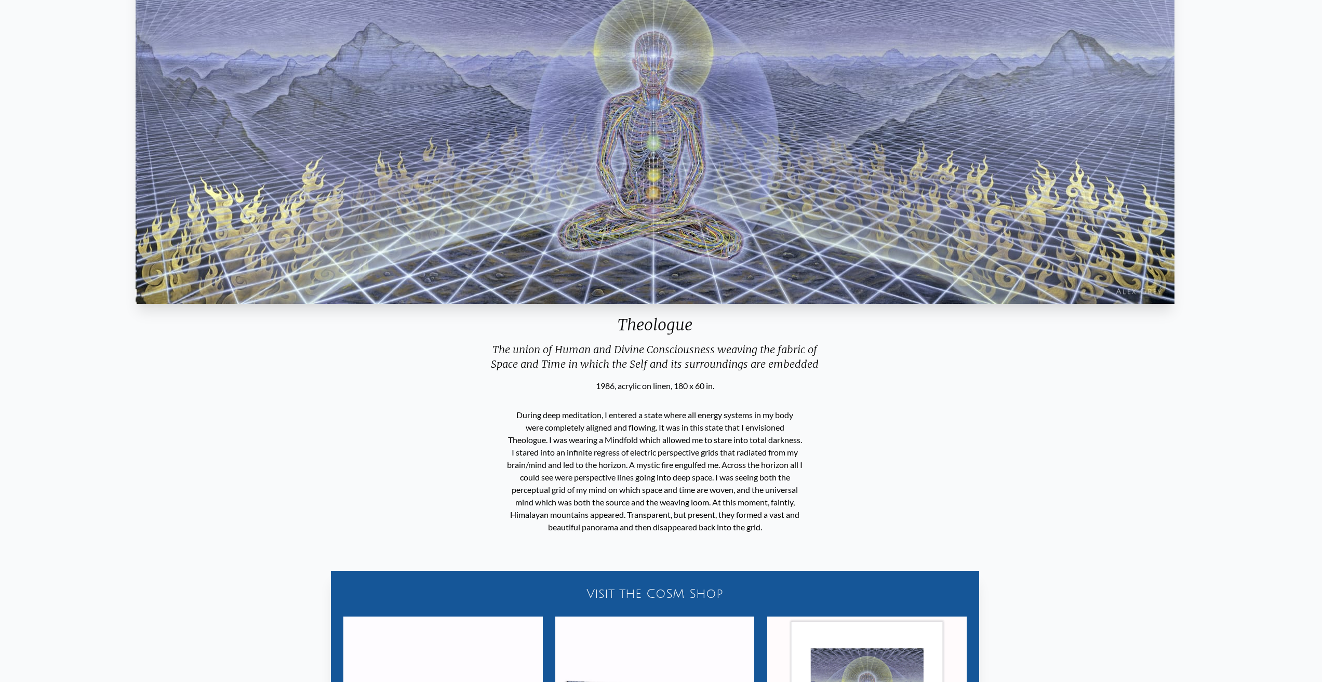
click at [527, 427] on p "During deep meditation, I entered a state where all energy systems in my body w…" at bounding box center [654, 471] width 295 height 133
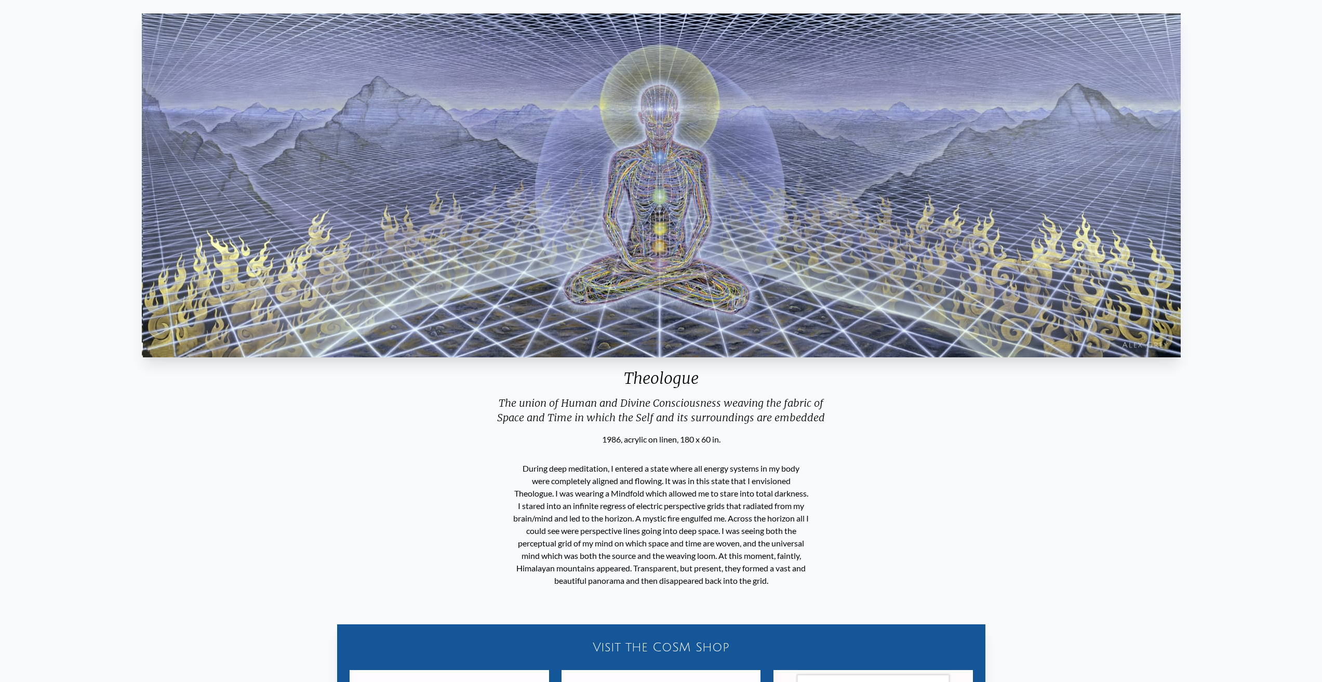
scroll to position [0, 0]
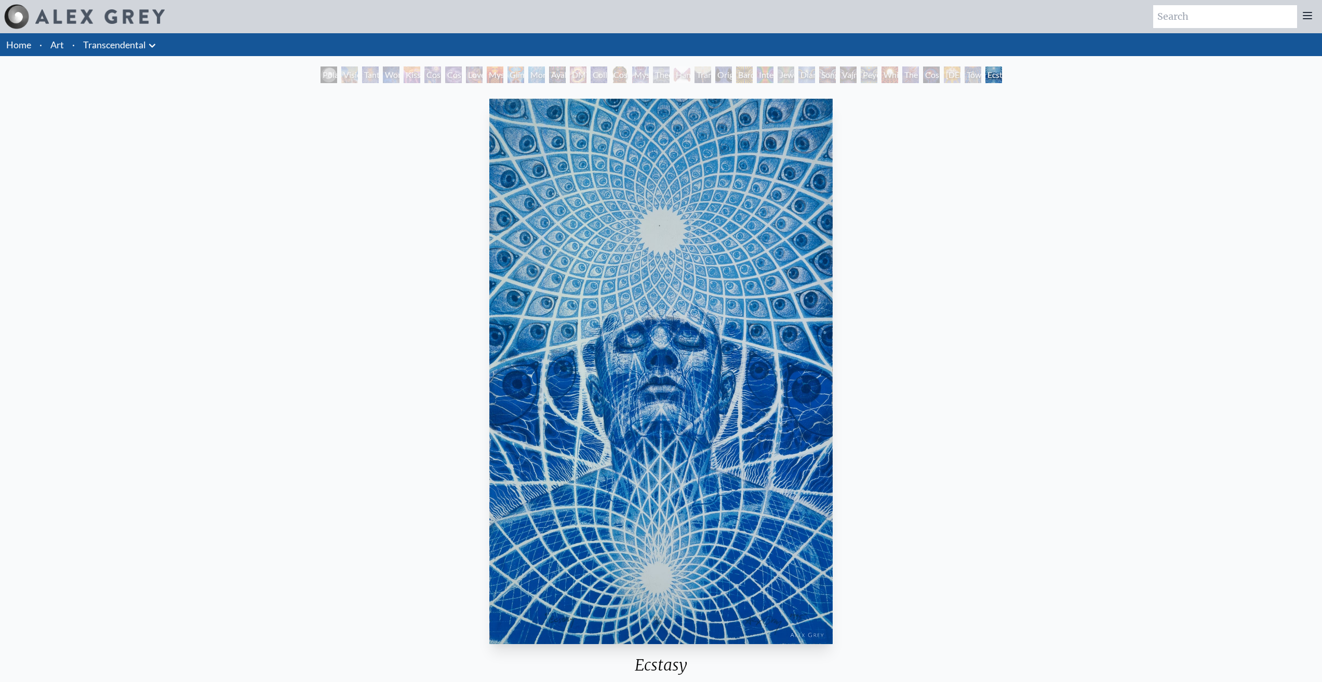
click at [156, 44] on icon at bounding box center [152, 45] width 12 height 12
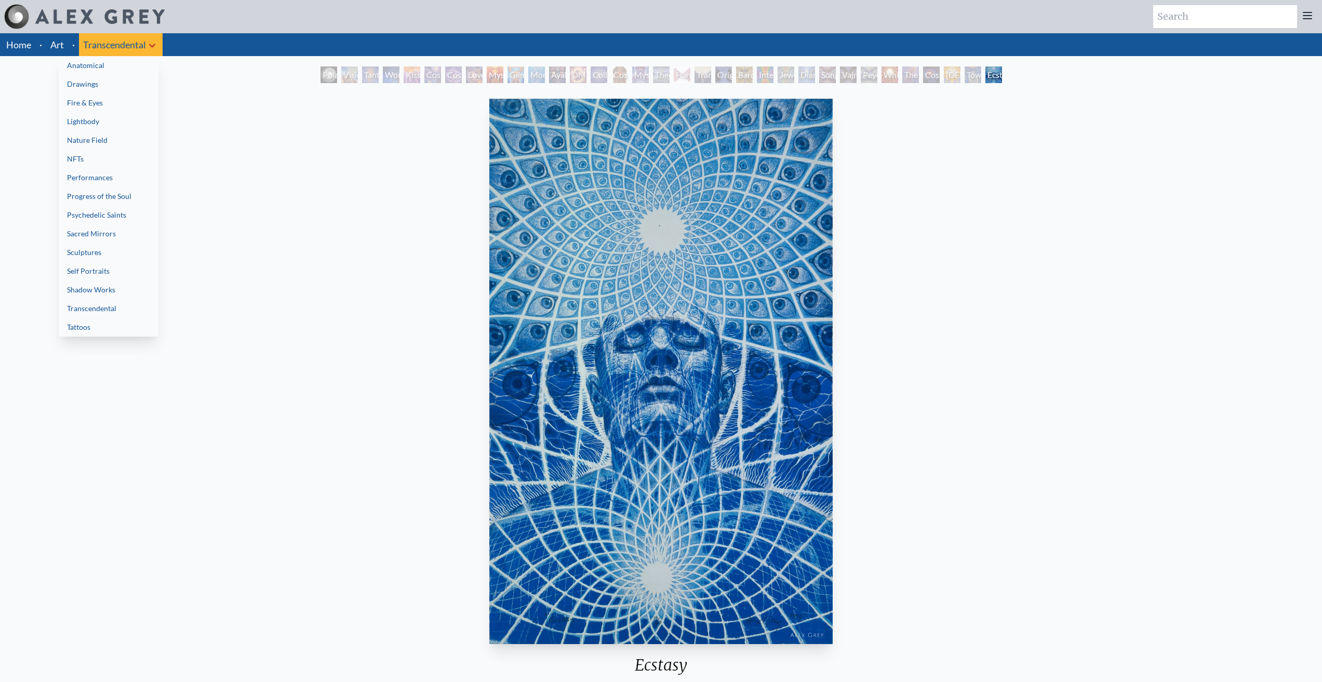
click at [110, 231] on link "Sacred Mirrors" at bounding box center [109, 233] width 100 height 19
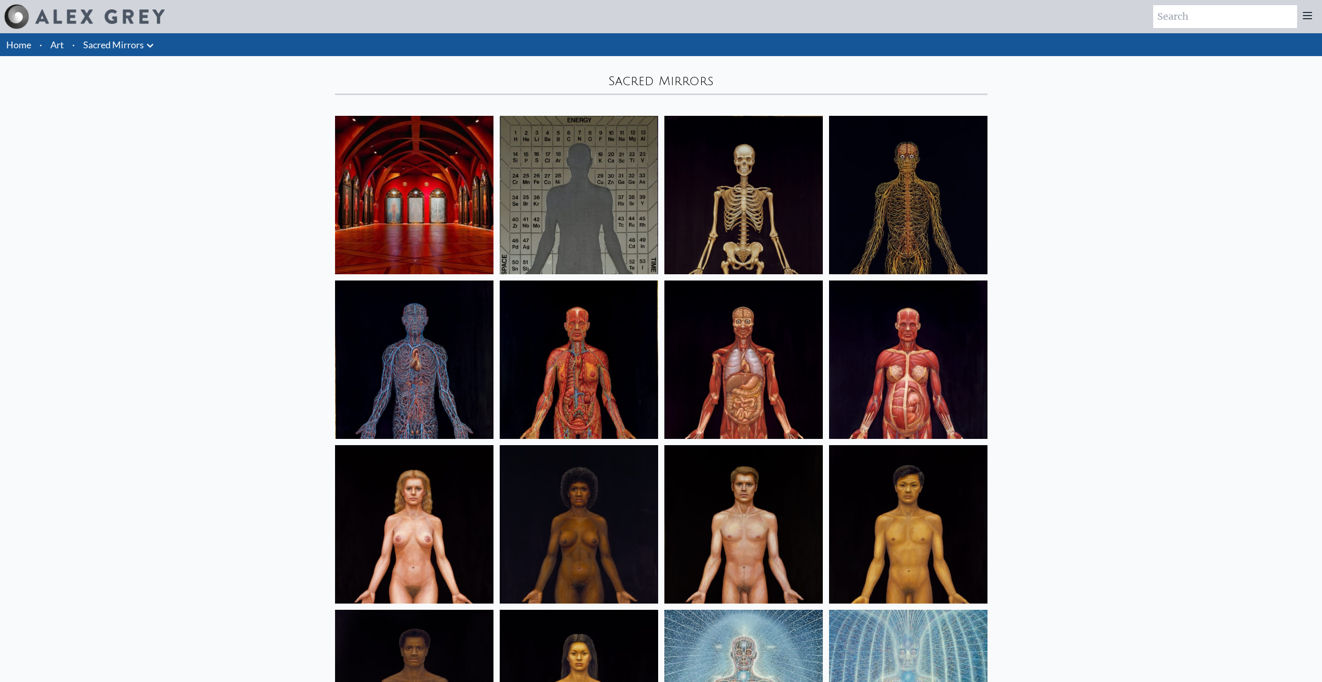
click at [155, 47] on icon at bounding box center [150, 45] width 12 height 12
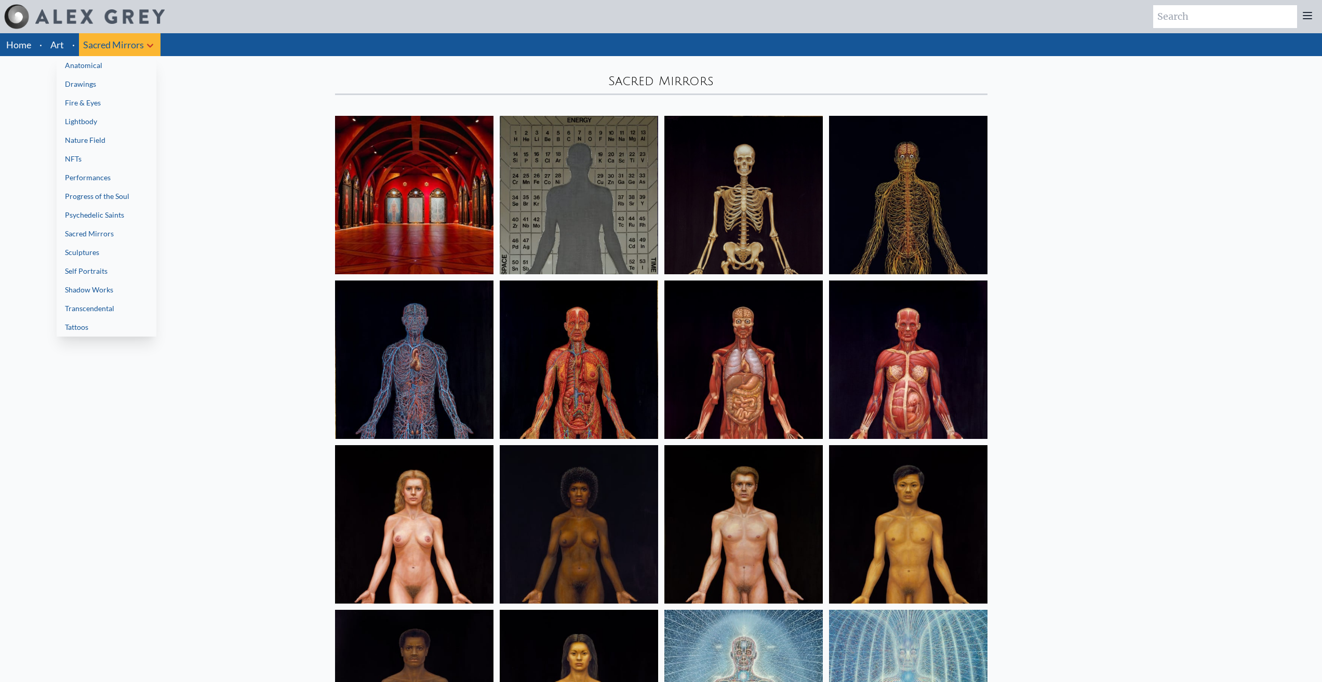
click at [109, 306] on link "Transcendental" at bounding box center [107, 308] width 100 height 19
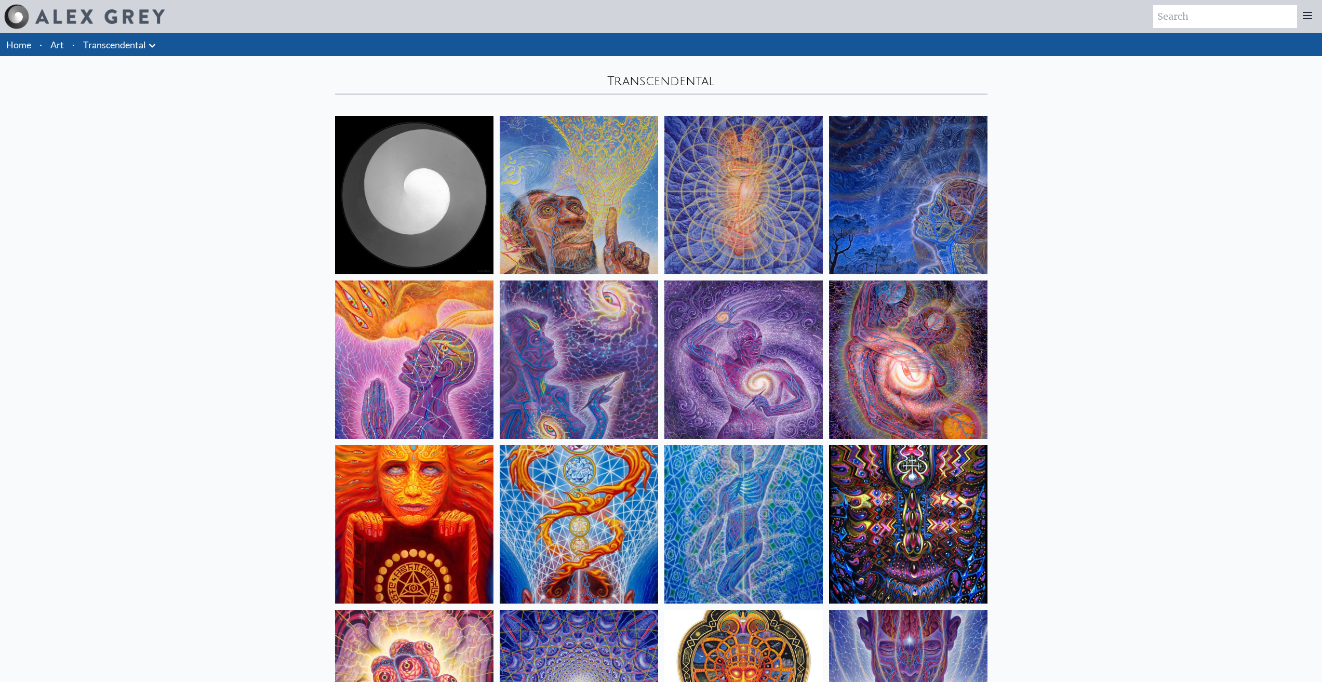
click at [156, 41] on icon at bounding box center [152, 45] width 12 height 12
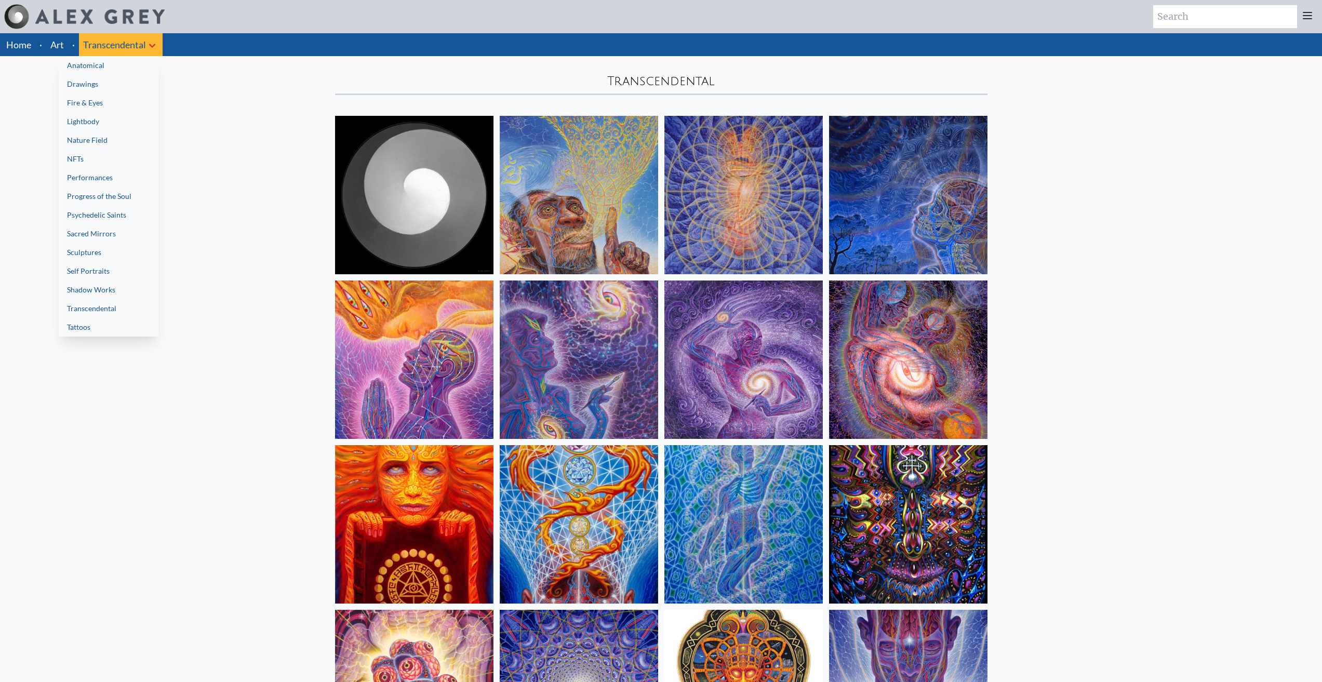
click at [106, 159] on link "NFTs" at bounding box center [109, 159] width 100 height 19
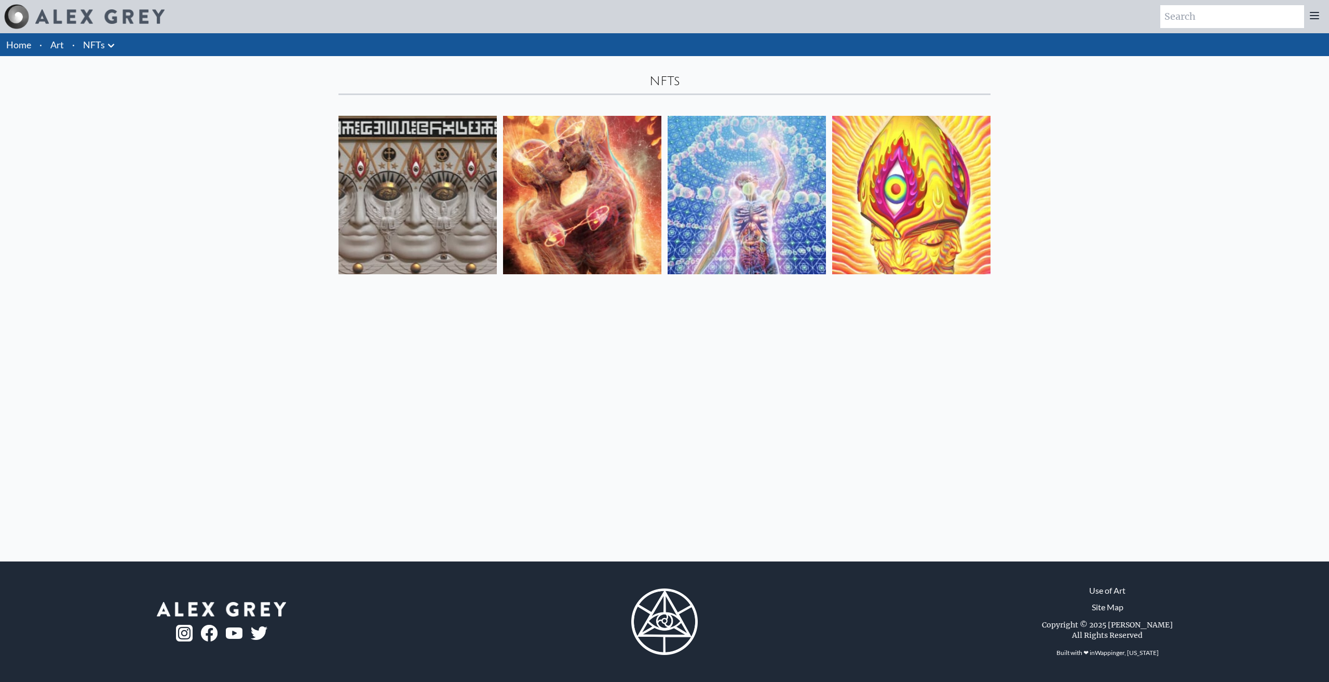
click at [113, 47] on icon at bounding box center [111, 45] width 12 height 12
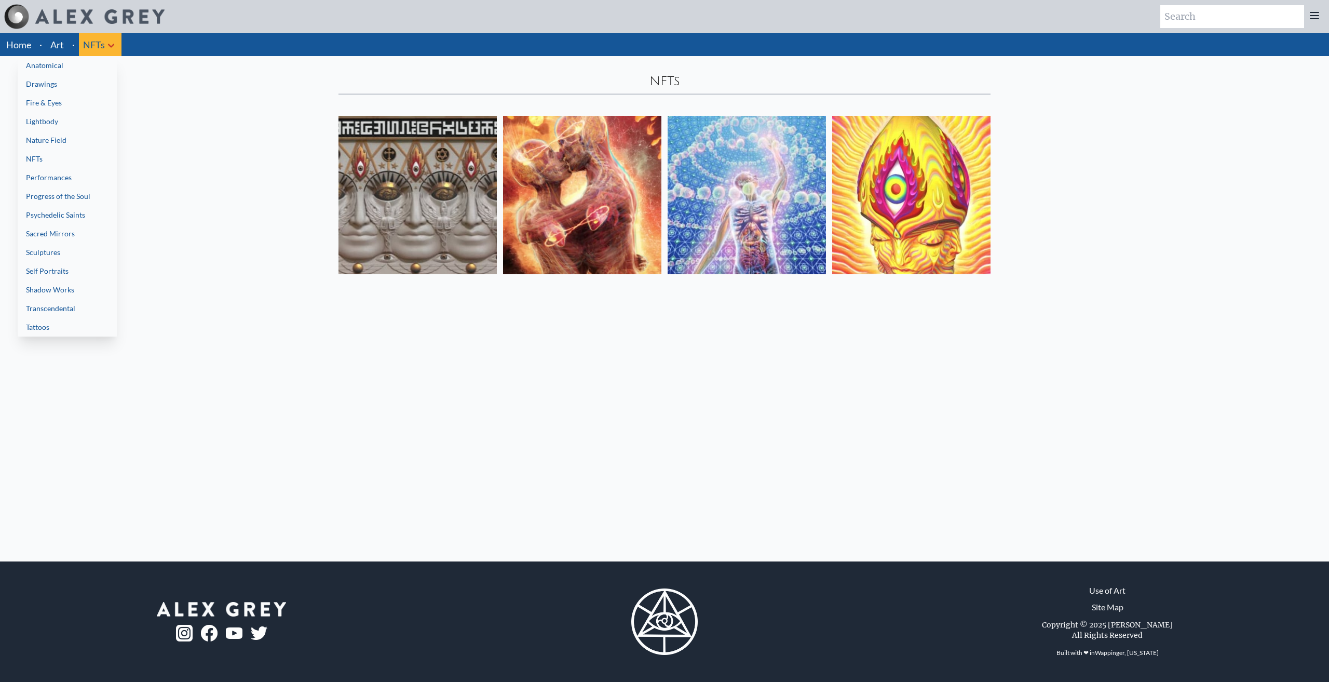
click at [79, 178] on link "Performances" at bounding box center [68, 177] width 100 height 19
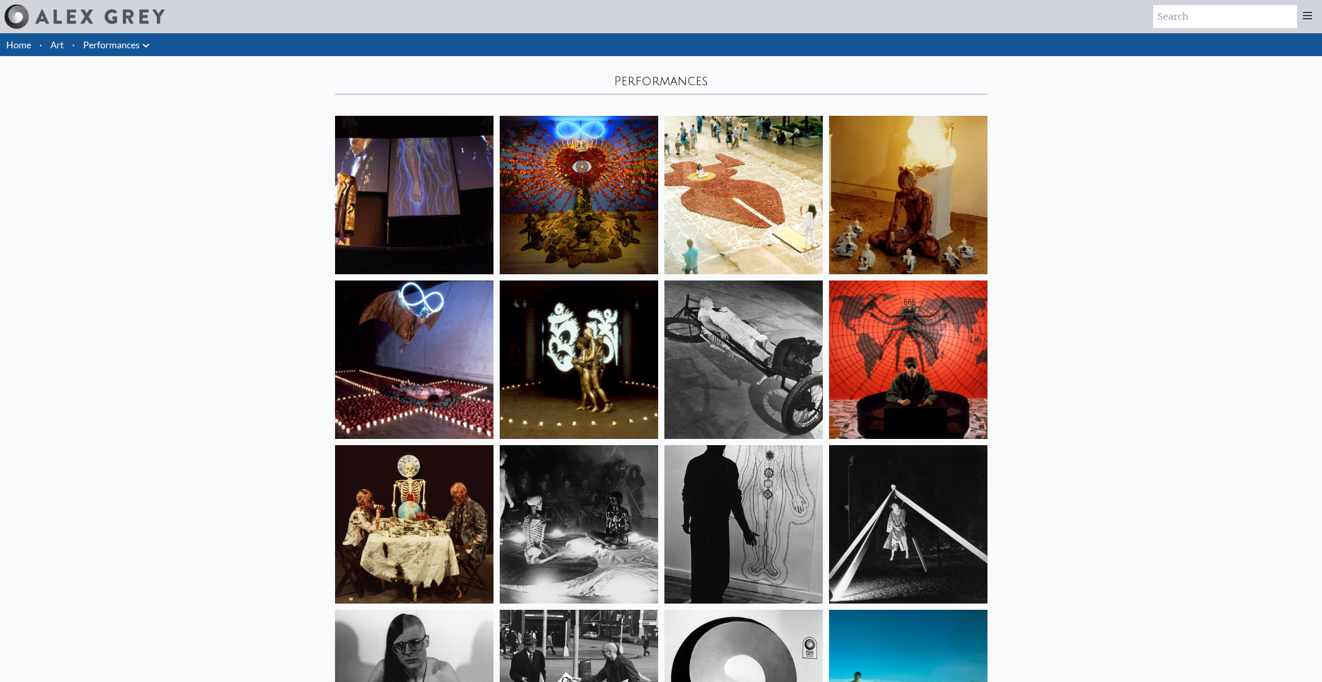
click at [140, 46] on link "Performances" at bounding box center [111, 44] width 57 height 15
click at [146, 57] on div "Home · Art · Performances Anatomical Drawings" at bounding box center [661, 494] width 1322 height 922
click at [146, 53] on li "Performances Anatomical Drawings" at bounding box center [117, 44] width 77 height 23
click at [147, 48] on icon at bounding box center [146, 45] width 12 height 12
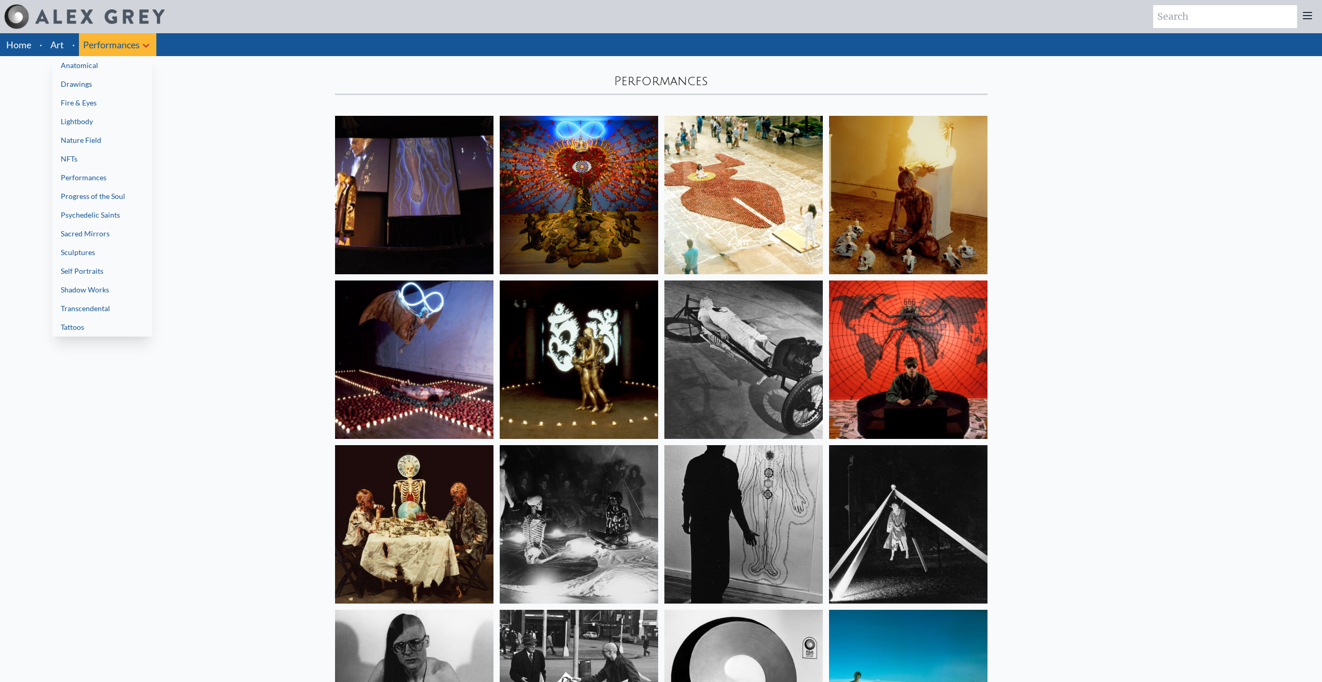
click at [88, 201] on link "Progress of the Soul" at bounding box center [102, 196] width 100 height 19
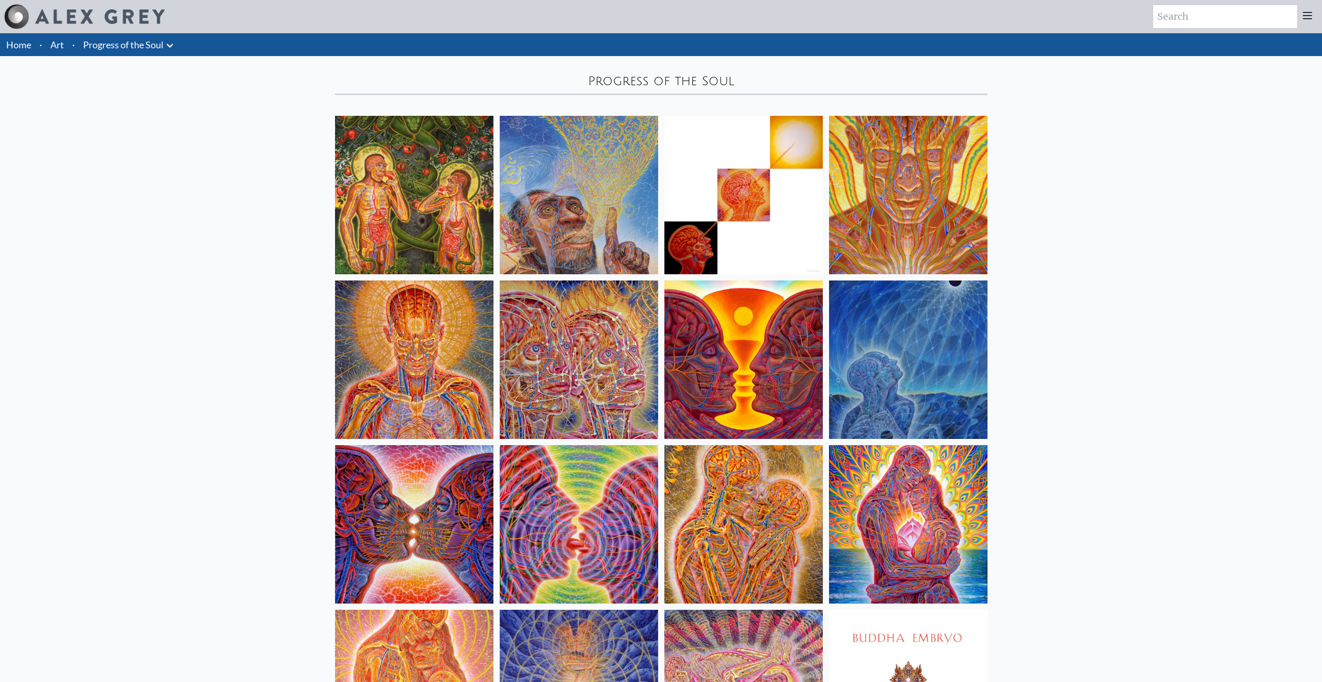
click at [167, 44] on icon at bounding box center [170, 45] width 12 height 12
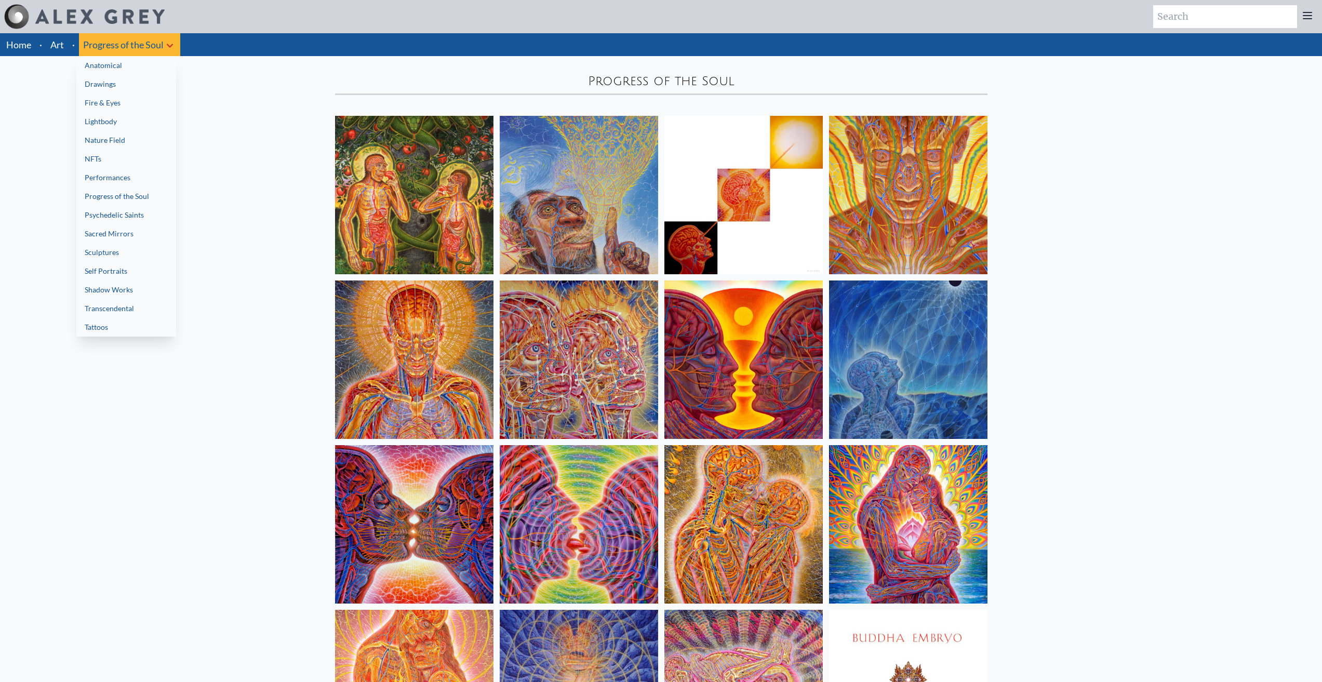
click at [114, 227] on link "Sacred Mirrors" at bounding box center [126, 233] width 100 height 19
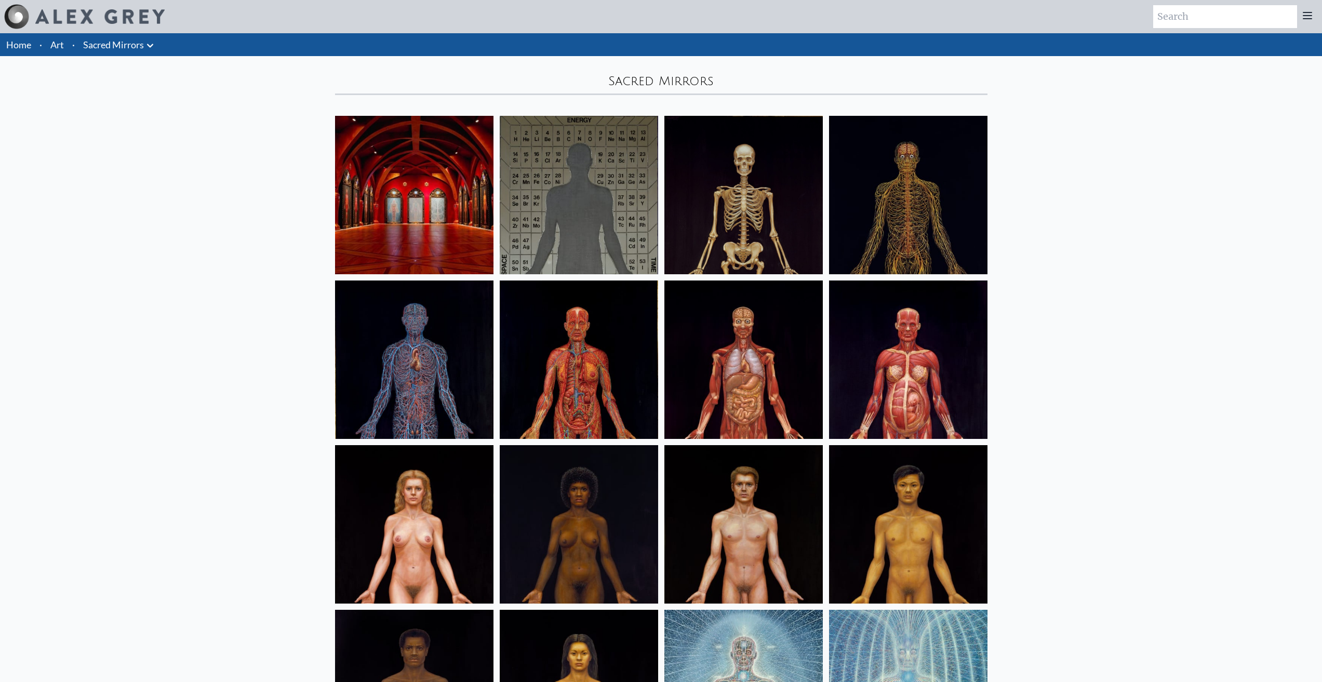
click at [151, 44] on icon at bounding box center [150, 45] width 12 height 12
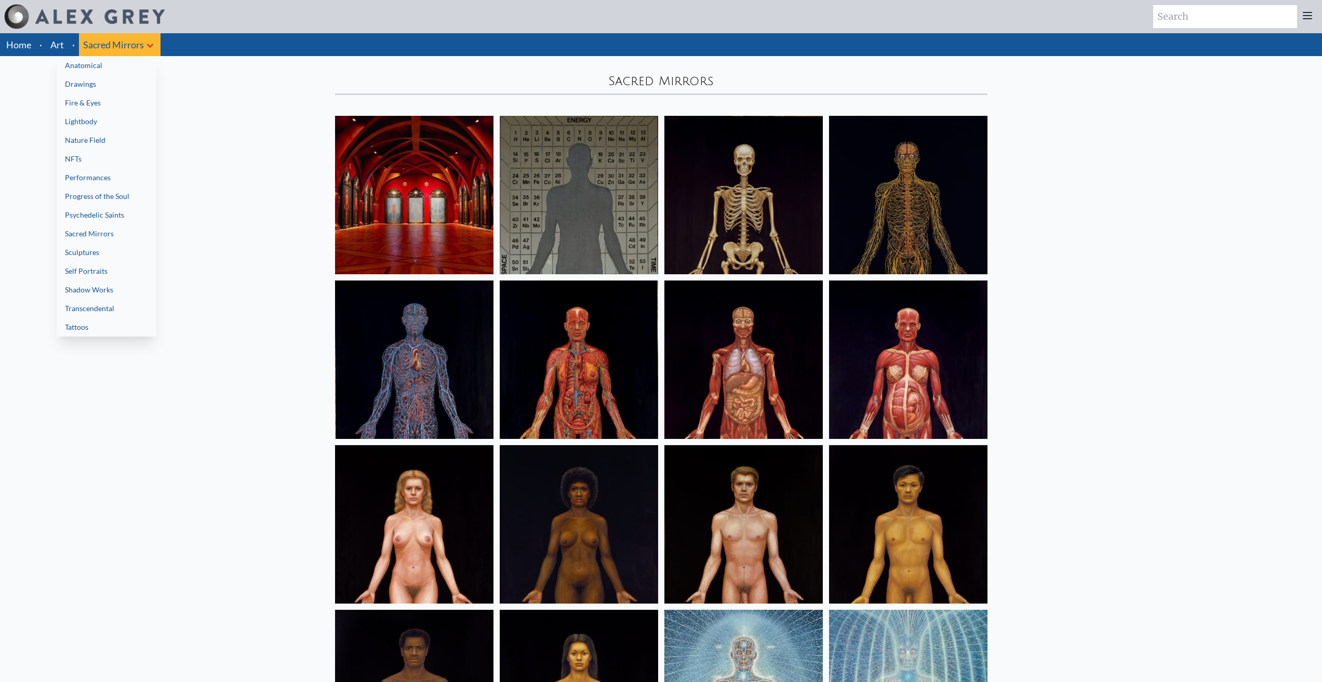
click at [120, 246] on link "Sculptures" at bounding box center [107, 252] width 100 height 19
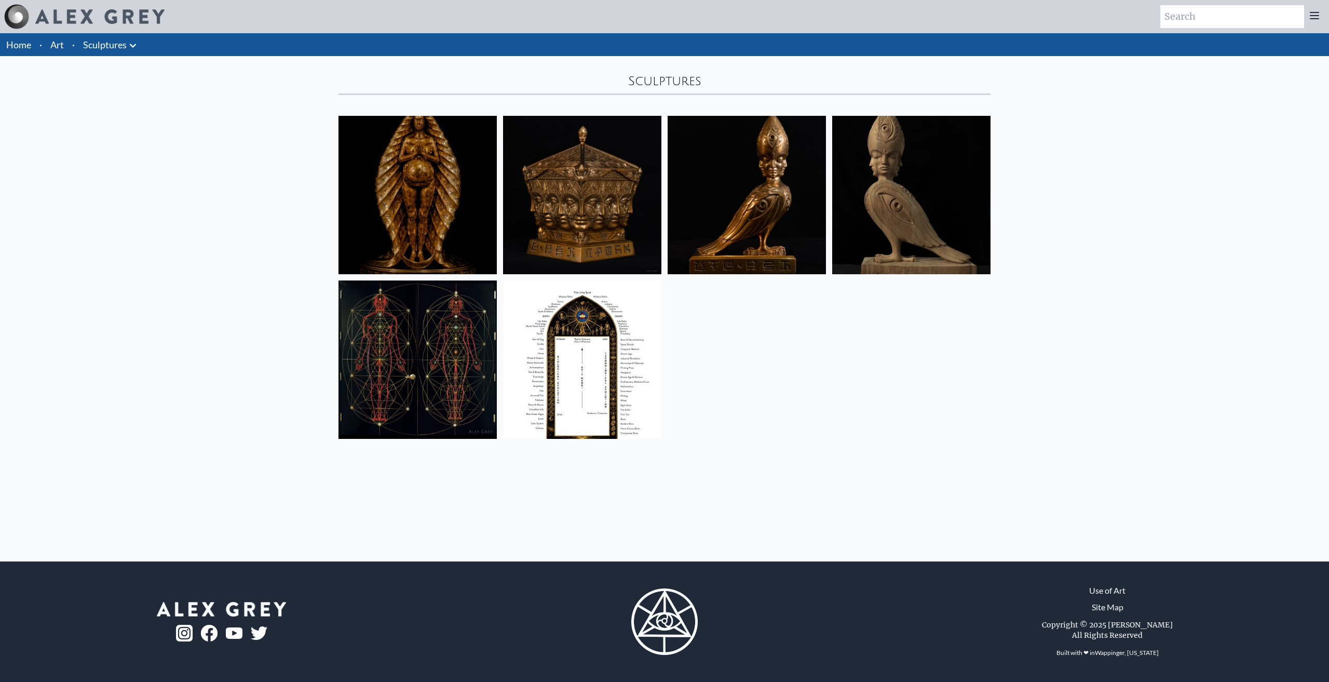
click at [134, 50] on icon at bounding box center [133, 45] width 12 height 12
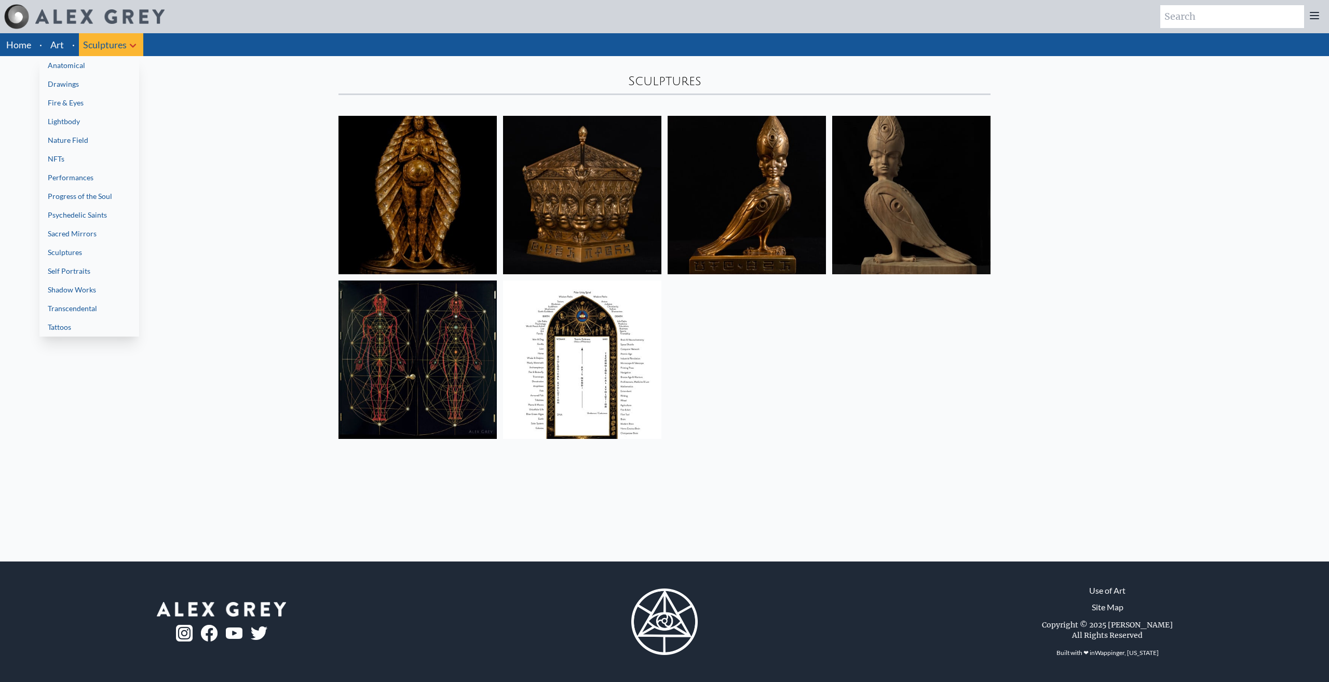
click at [96, 80] on link "Drawings" at bounding box center [89, 84] width 100 height 19
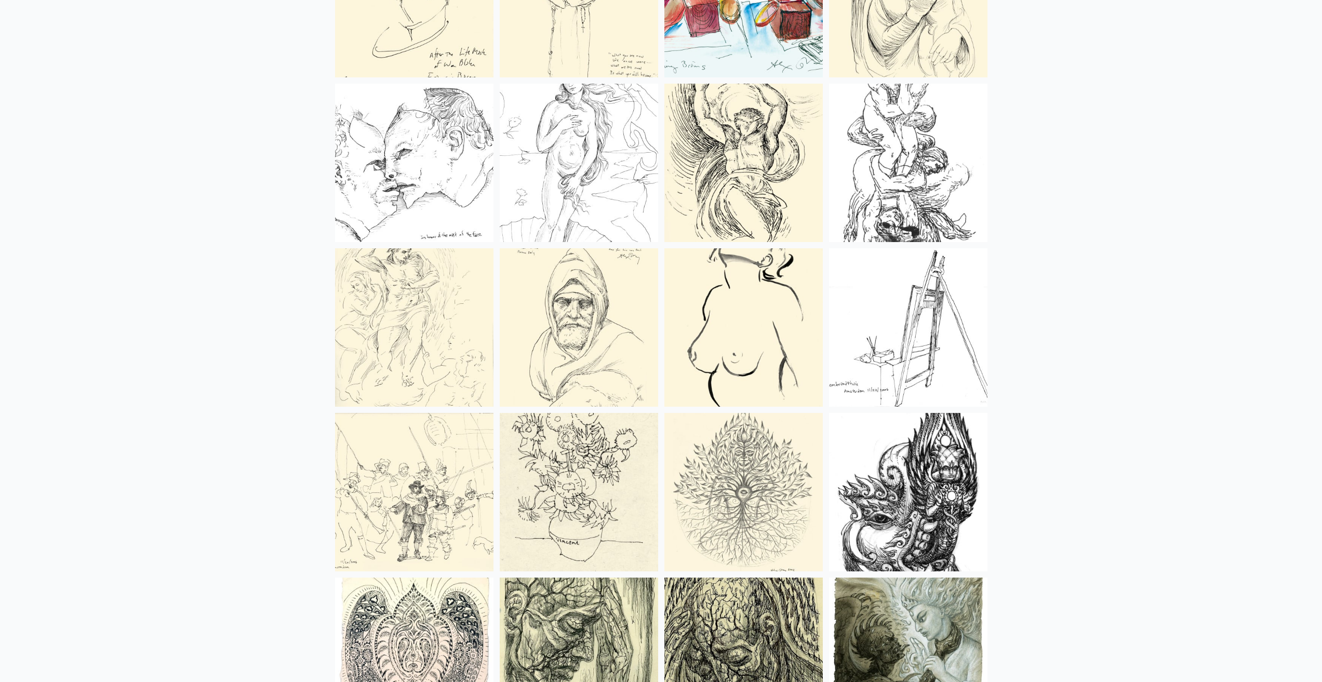
scroll to position [803, 0]
